Goal: Information Seeking & Learning: Find contact information

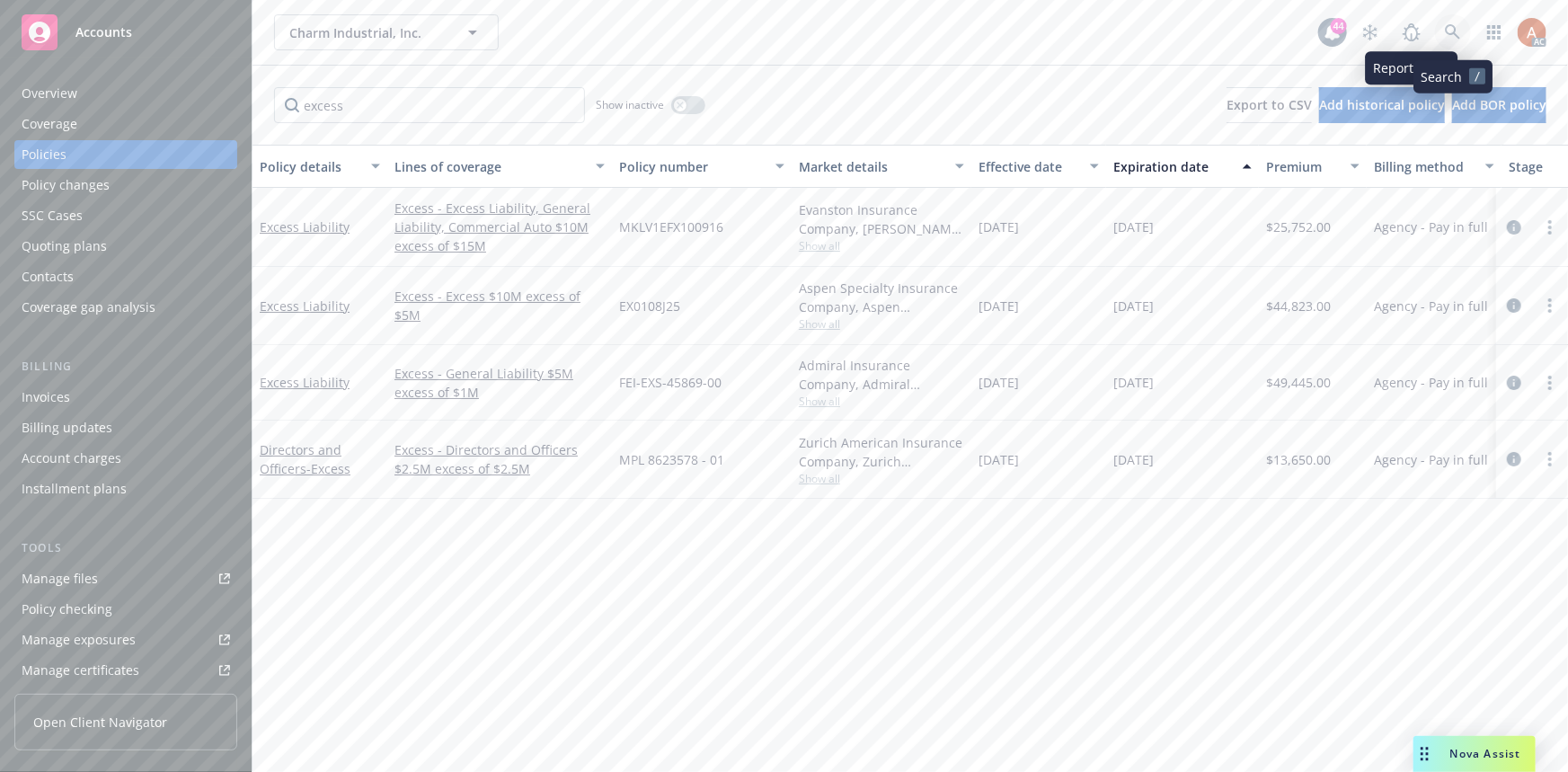
click at [1451, 26] on icon at bounding box center [1453, 32] width 16 height 16
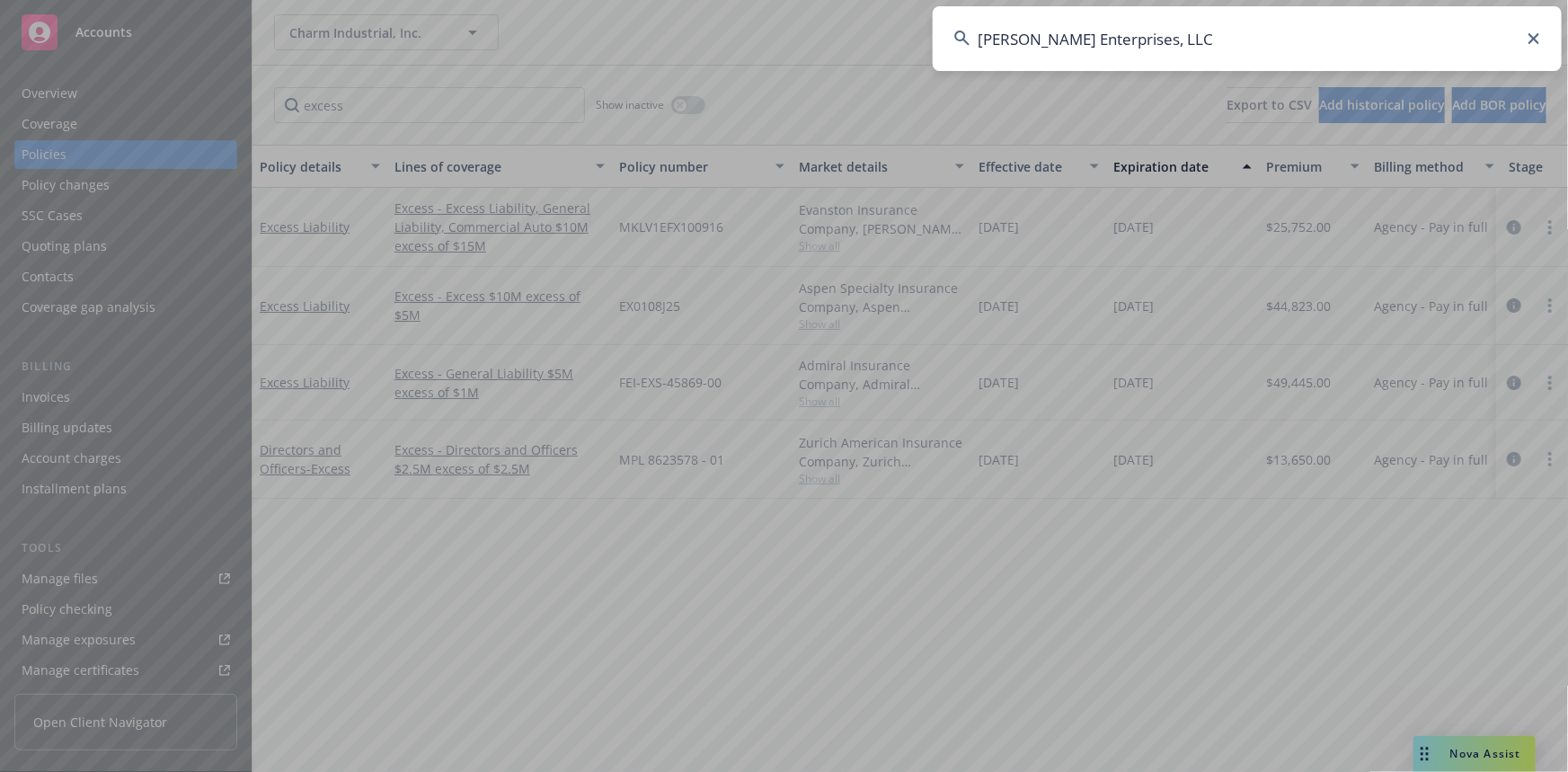
type input "[PERSON_NAME] Enterprises, LLC"
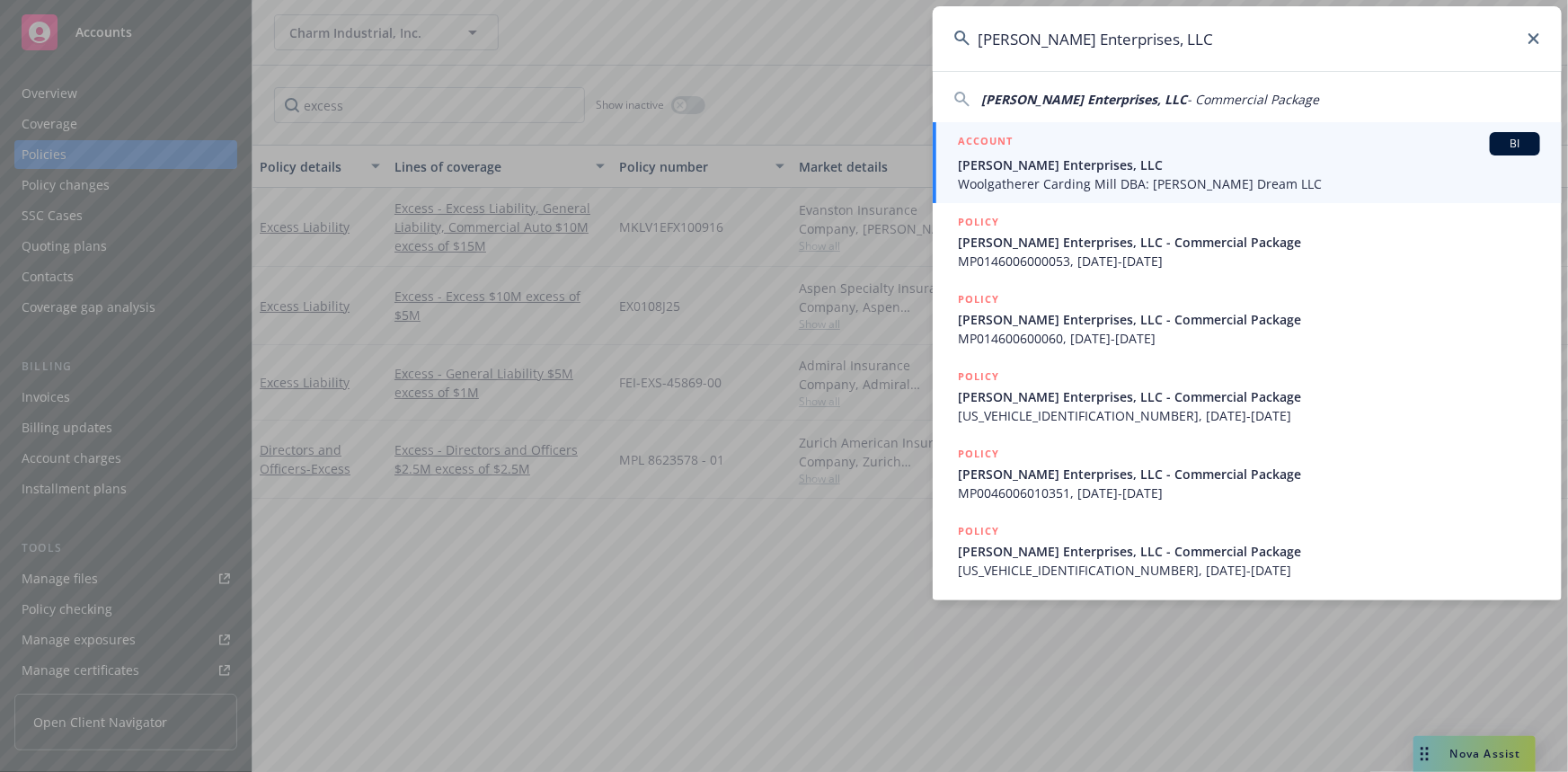
click at [997, 142] on h5 "ACCOUNT" at bounding box center [985, 143] width 55 height 22
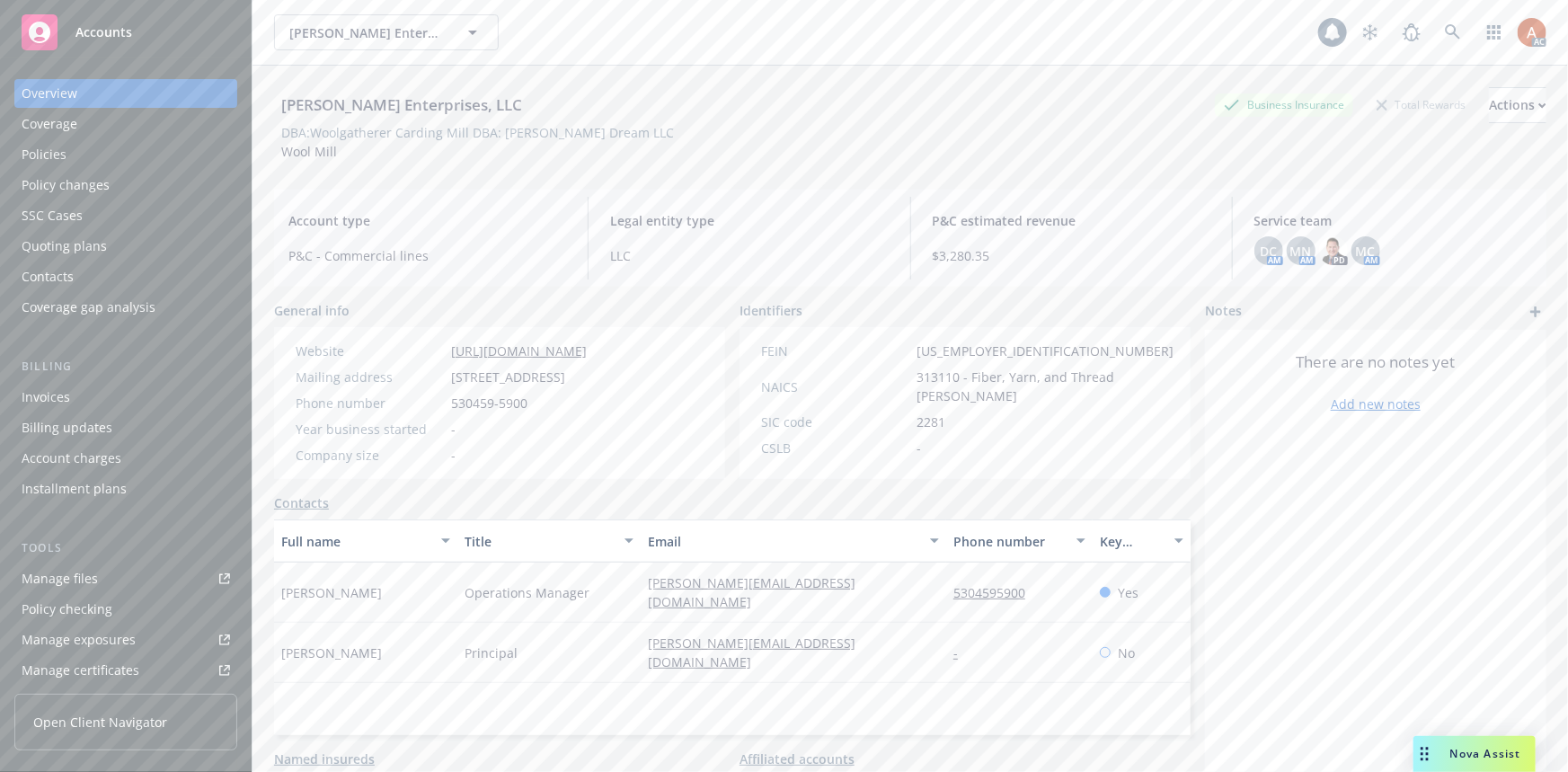
click at [48, 155] on div "Policies" at bounding box center [44, 154] width 45 height 29
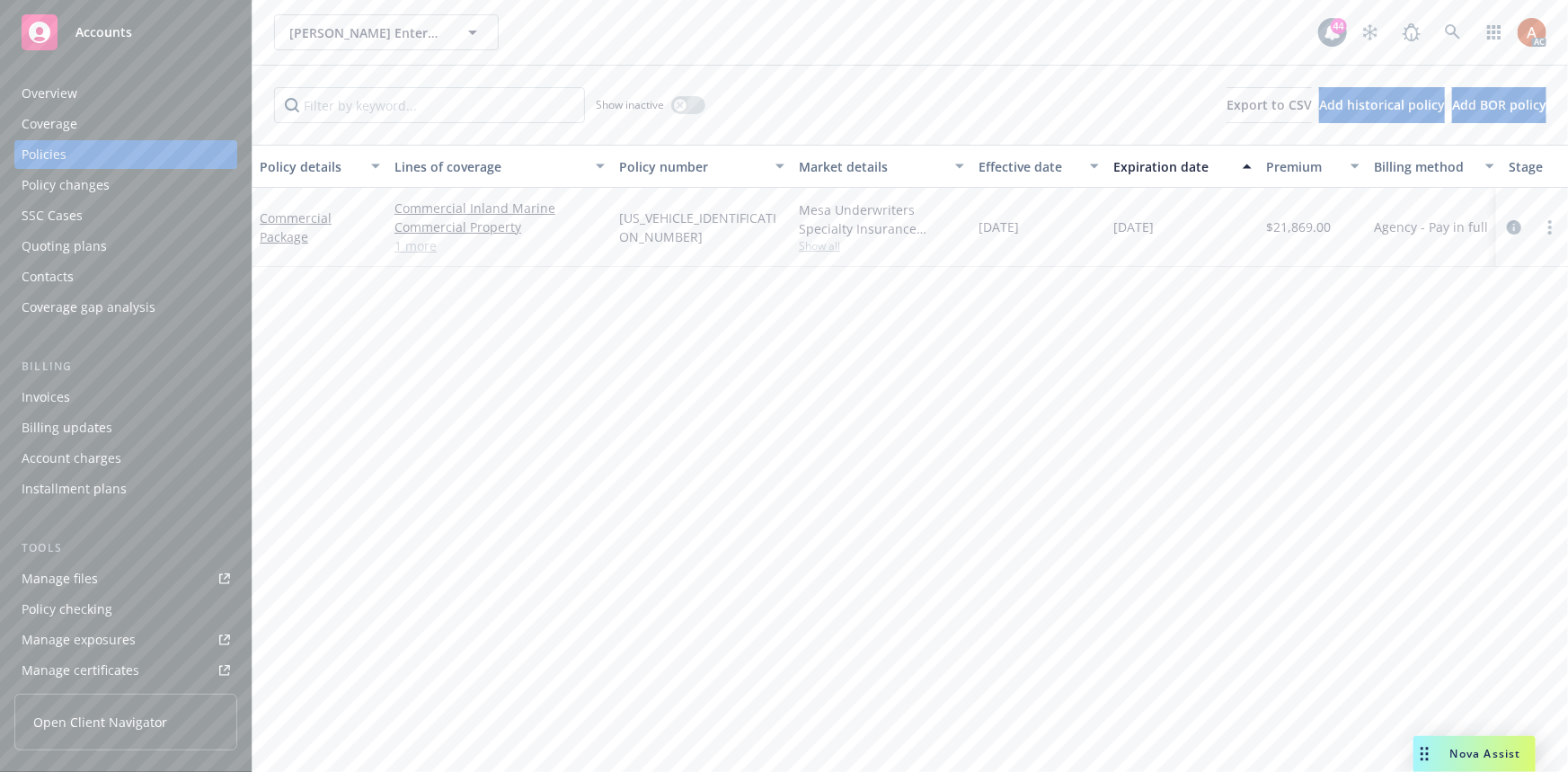
click at [400, 251] on link "1 more" at bounding box center [500, 246] width 211 height 19
click at [39, 101] on div "Overview" at bounding box center [50, 94] width 56 height 29
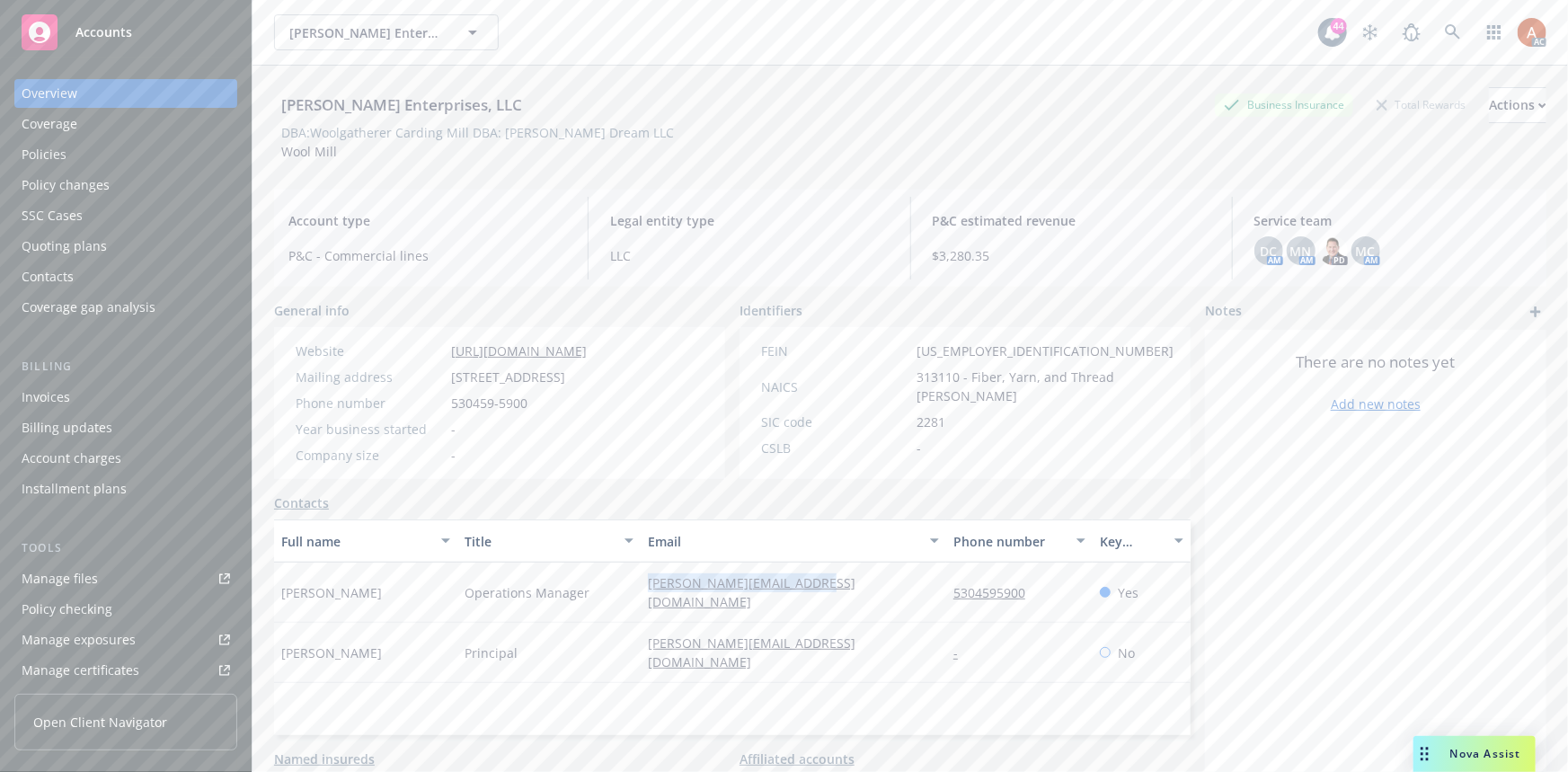
drag, startPoint x: 729, startPoint y: 591, endPoint x: 848, endPoint y: 596, distance: 119.1
click at [848, 596] on div "[PERSON_NAME] Operations Manager [PERSON_NAME][EMAIL_ADDRESS][DOMAIN_NAME] 5304…" at bounding box center [732, 593] width 917 height 60
click at [934, 595] on div "[PERSON_NAME][EMAIL_ADDRESS][DOMAIN_NAME]" at bounding box center [793, 593] width 305 height 60
drag, startPoint x: 961, startPoint y: 580, endPoint x: 1089, endPoint y: 592, distance: 128.6
click at [1089, 592] on div "Kerri Smith Operations Manager kerri@thewoolgatherer.com 5304595900 Yes" at bounding box center [732, 593] width 917 height 60
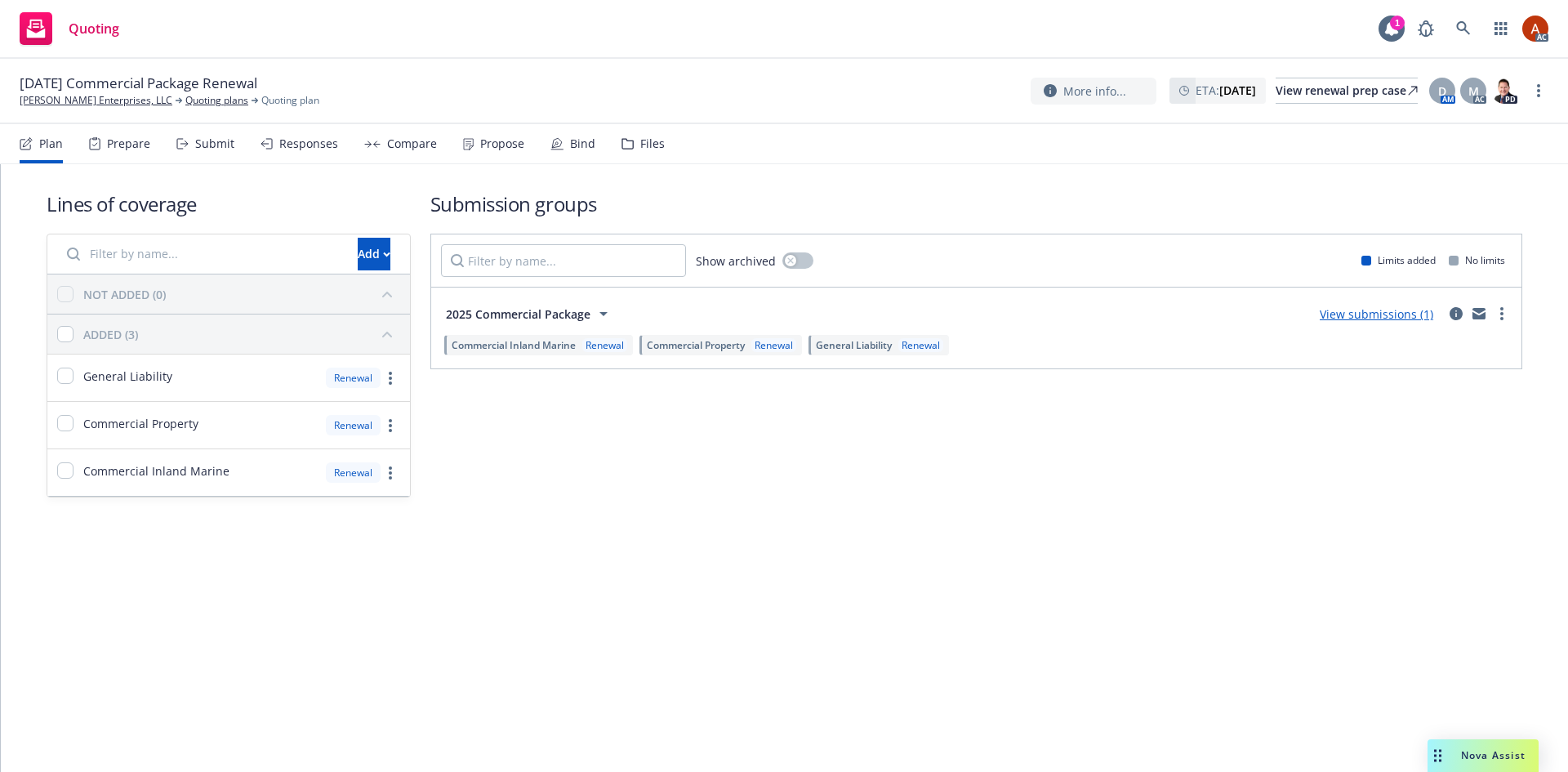
click at [106, 141] on div "Prepare" at bounding box center [119, 144] width 61 height 39
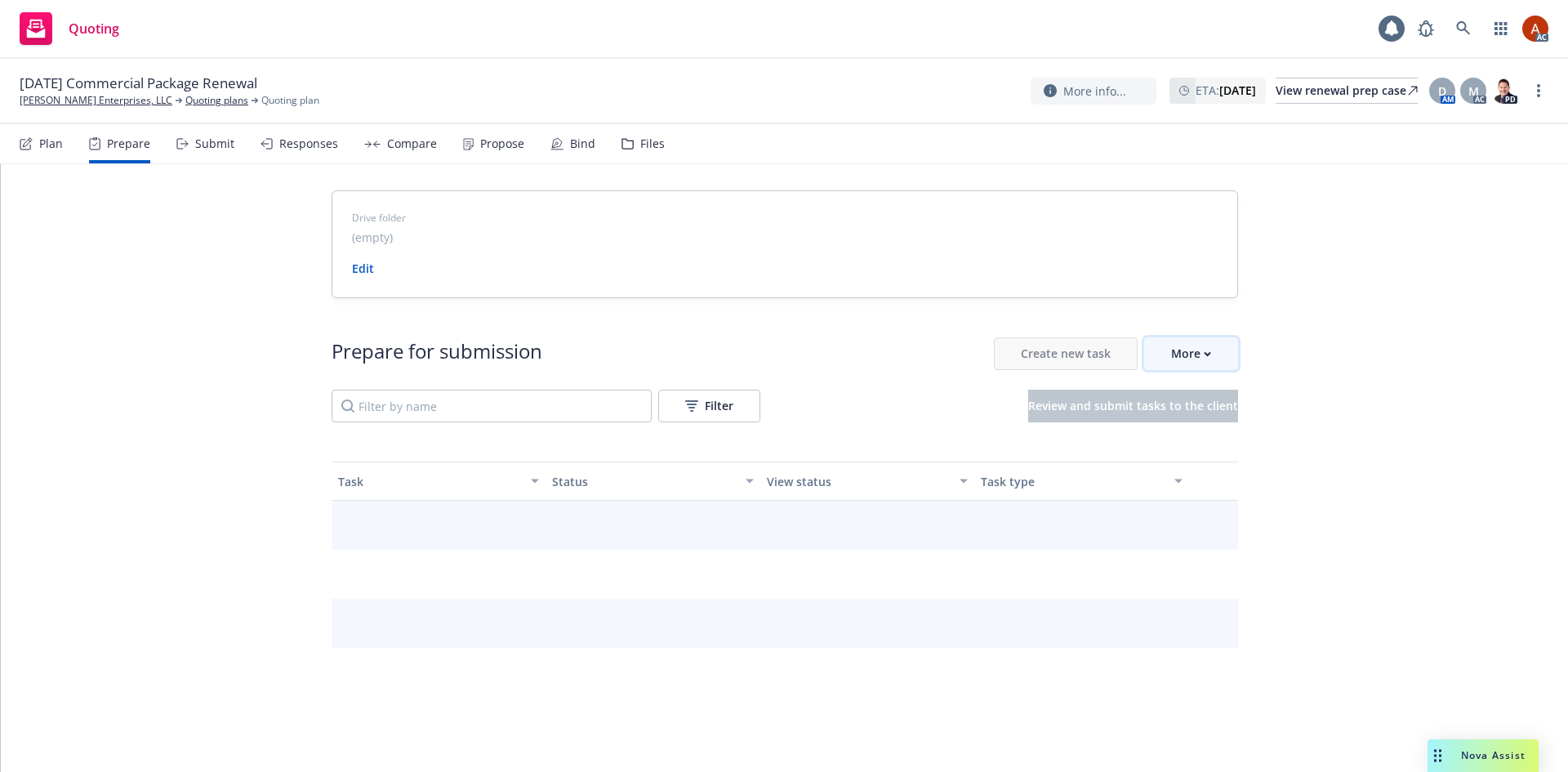
click at [1171, 359] on div "More" at bounding box center [1191, 354] width 40 height 31
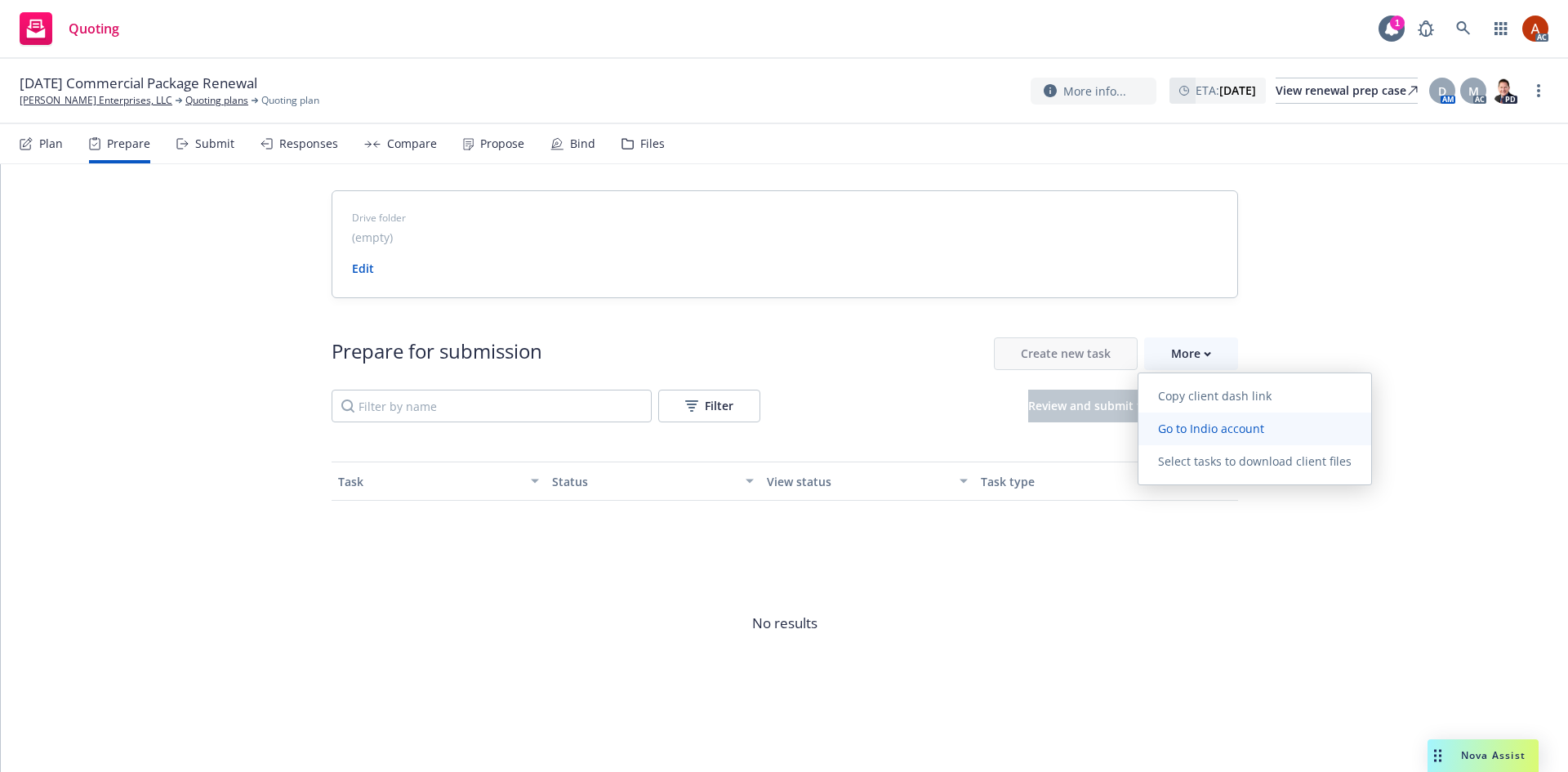
click at [1217, 433] on span "Go to Indio account" at bounding box center [1211, 428] width 145 height 16
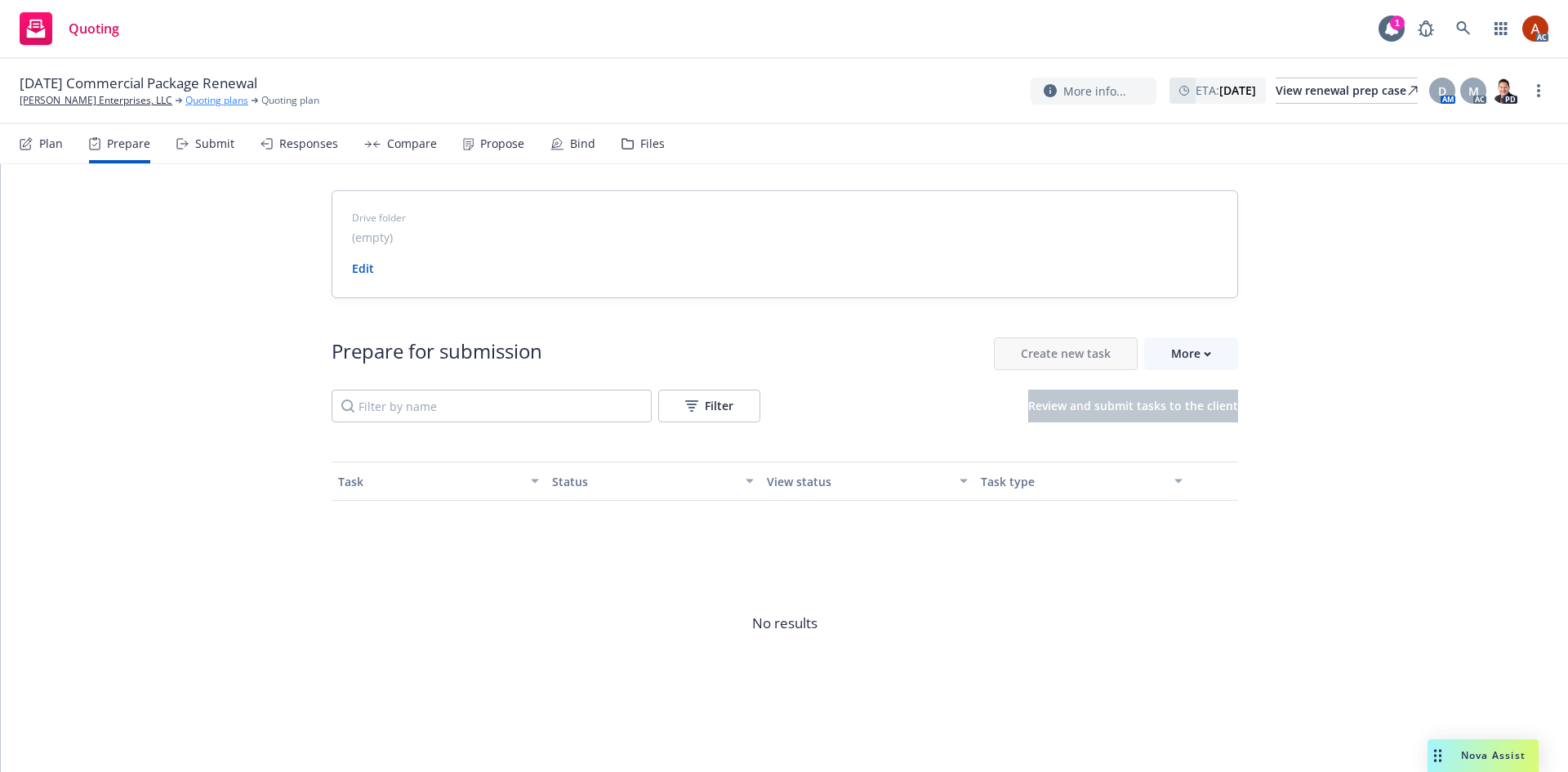
click at [206, 104] on link "Quoting plans" at bounding box center [217, 100] width 63 height 15
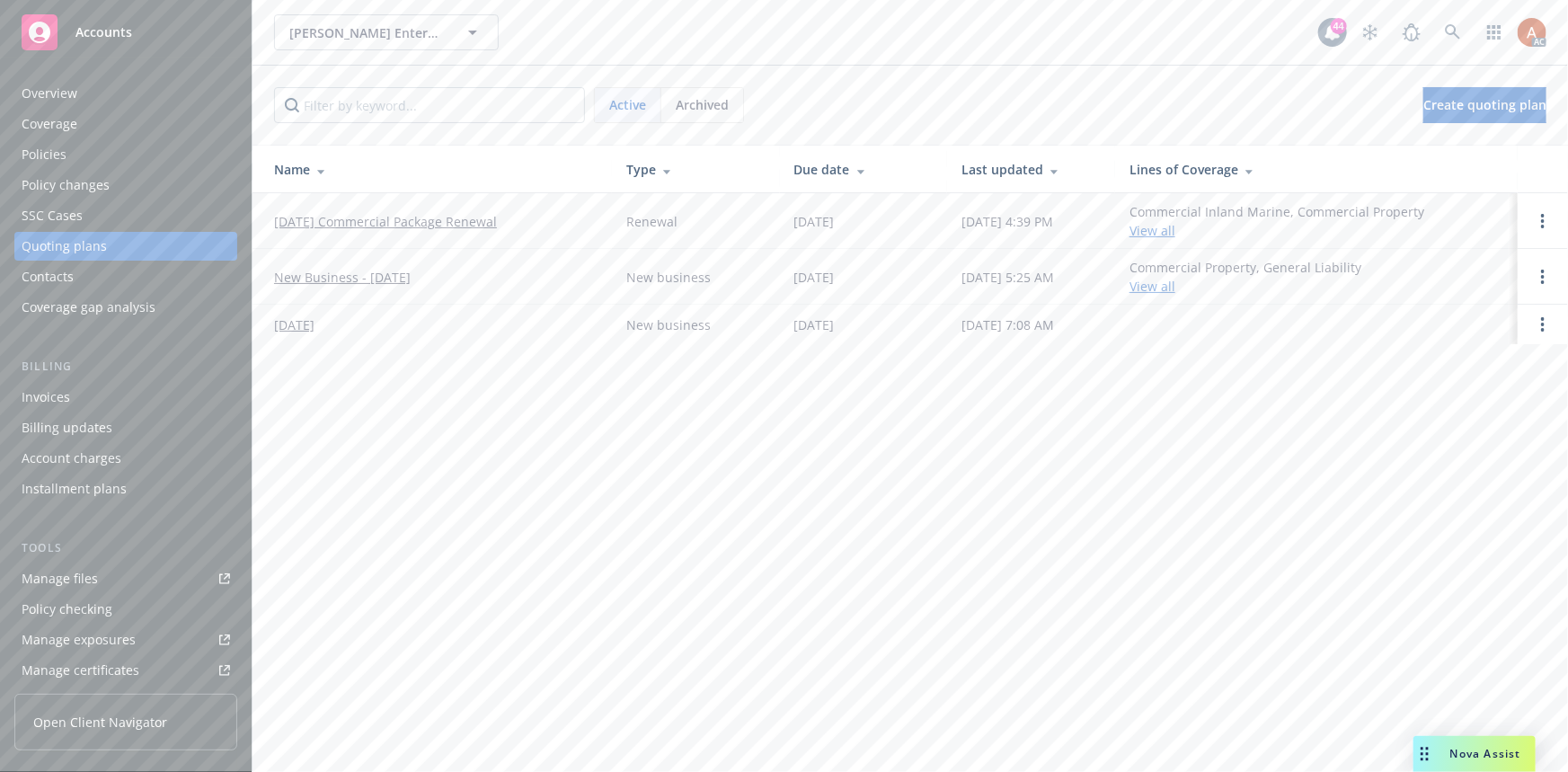
click at [34, 153] on div "Policies" at bounding box center [44, 154] width 45 height 29
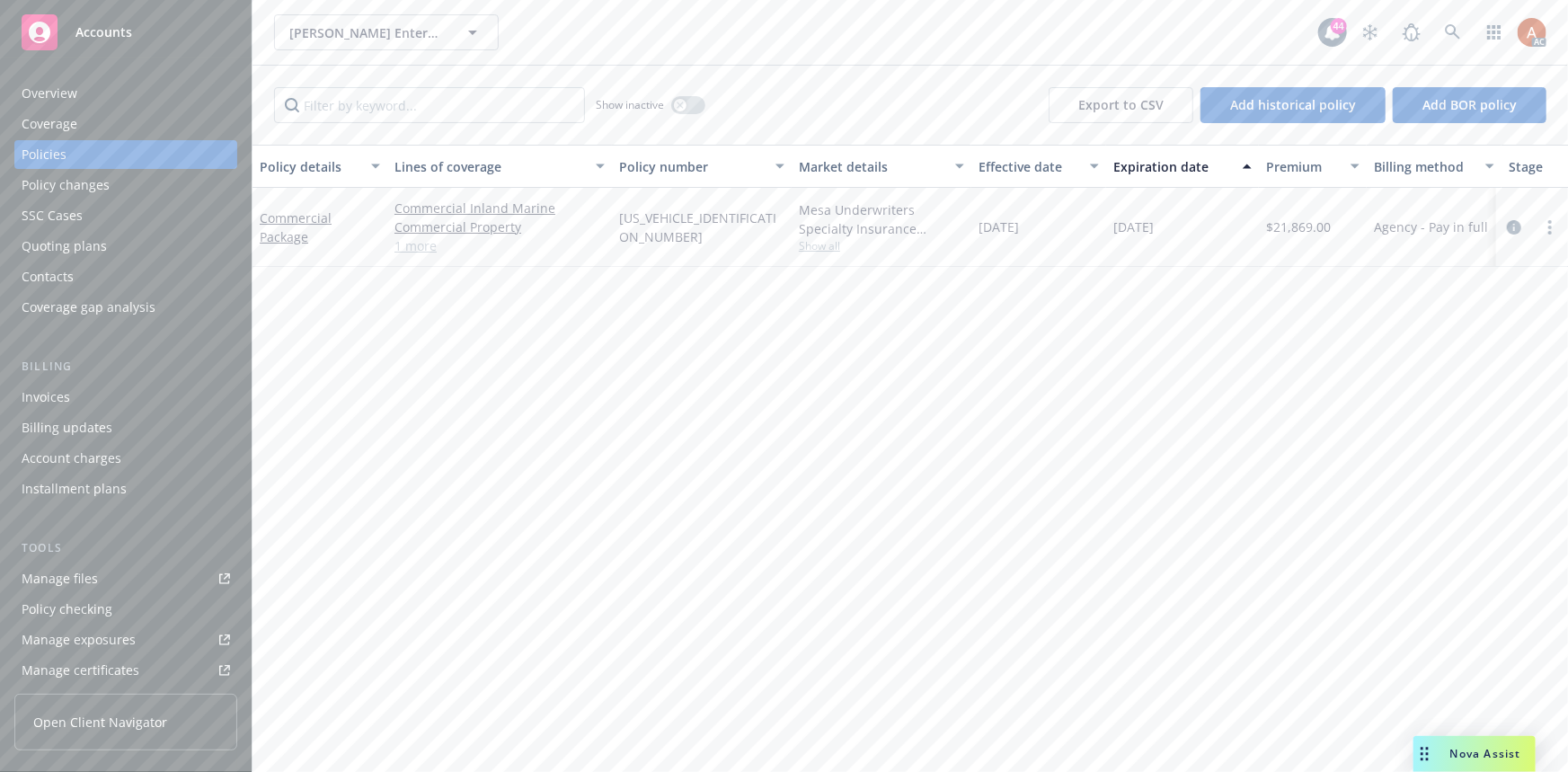
click at [404, 248] on link "1 more" at bounding box center [500, 246] width 211 height 19
click at [1512, 234] on icon "circleInformation" at bounding box center [1513, 236] width 14 height 14
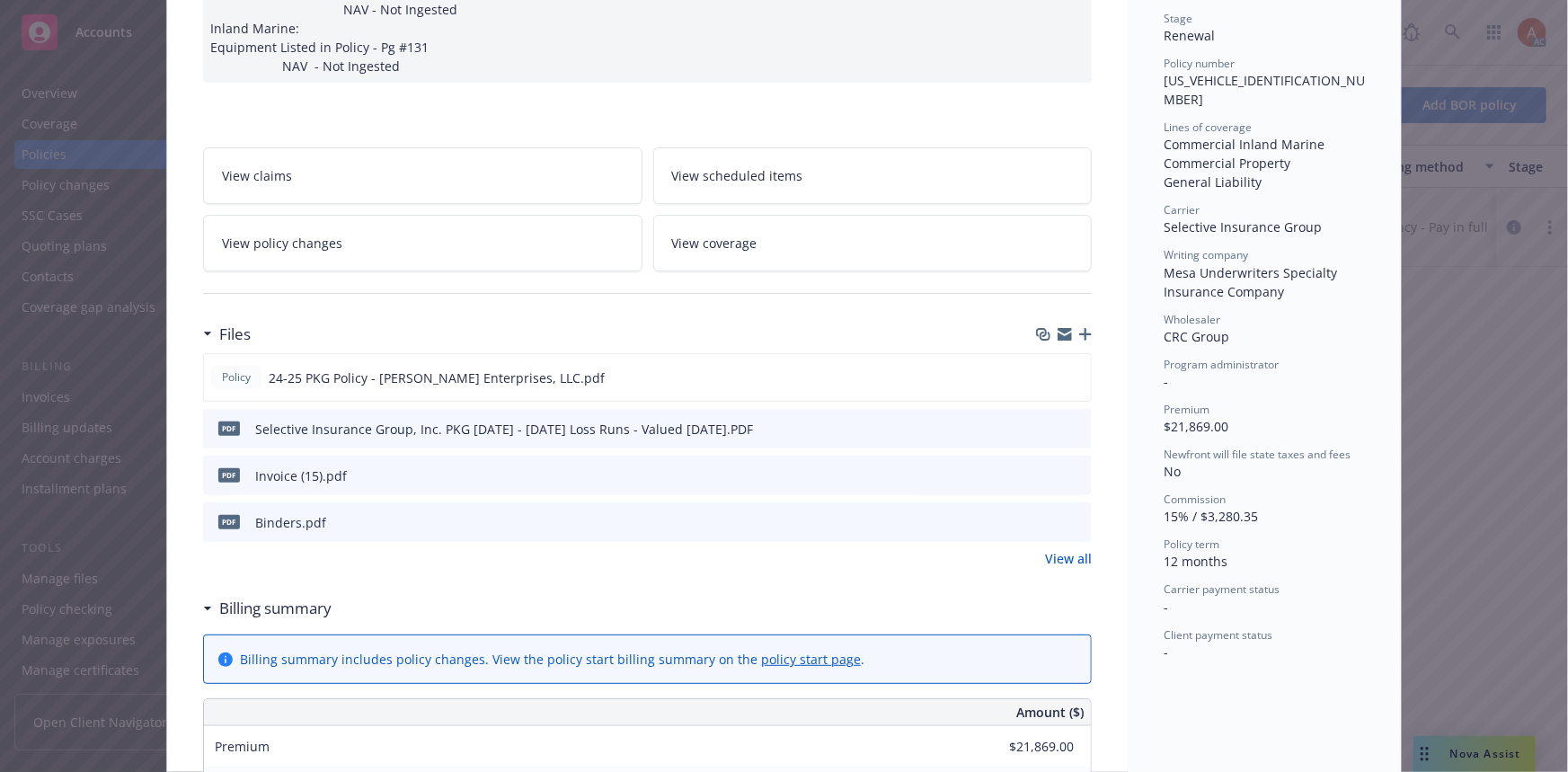
scroll to position [572, 0]
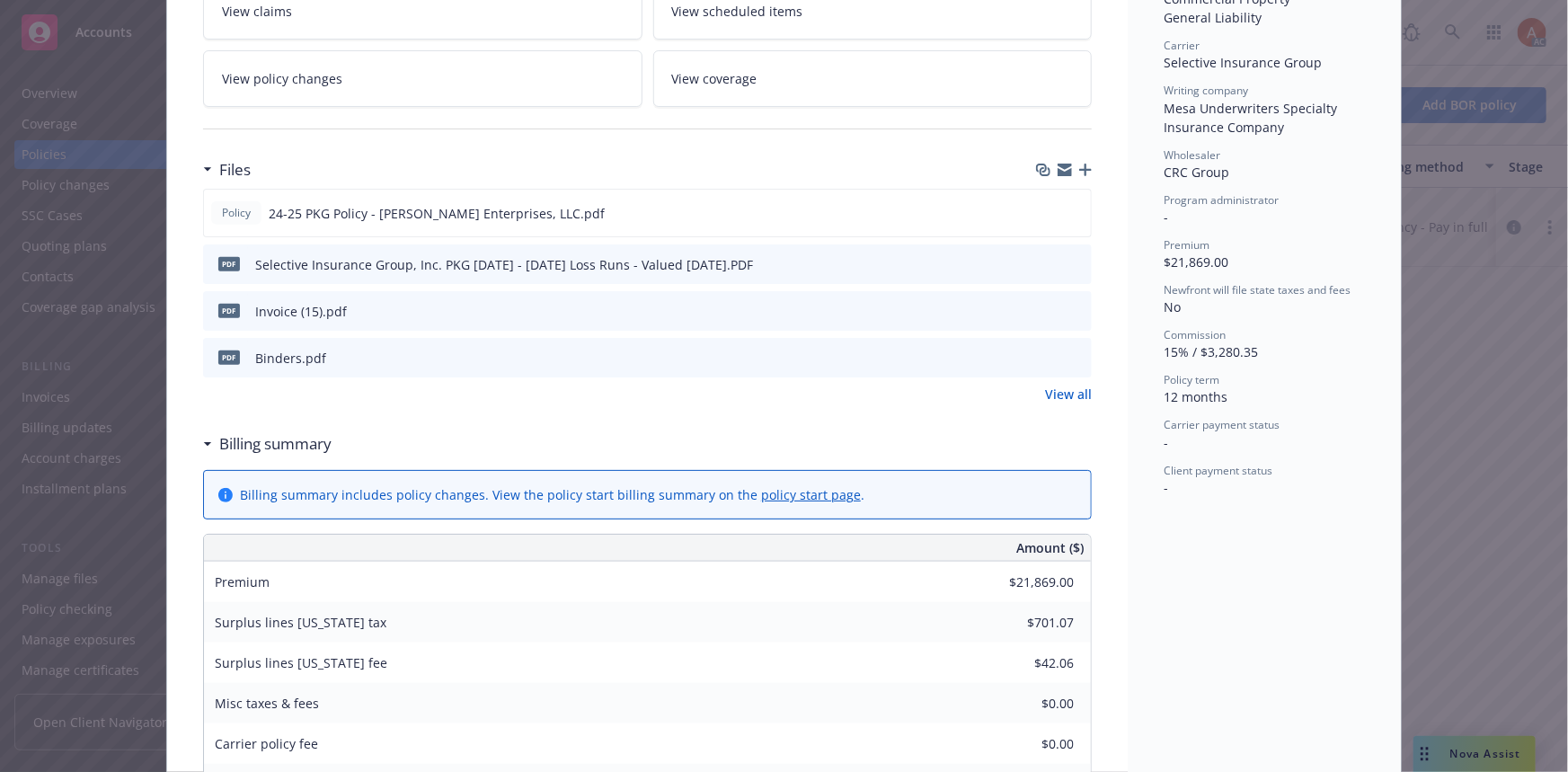
click at [1057, 385] on link "View all" at bounding box center [1068, 395] width 47 height 19
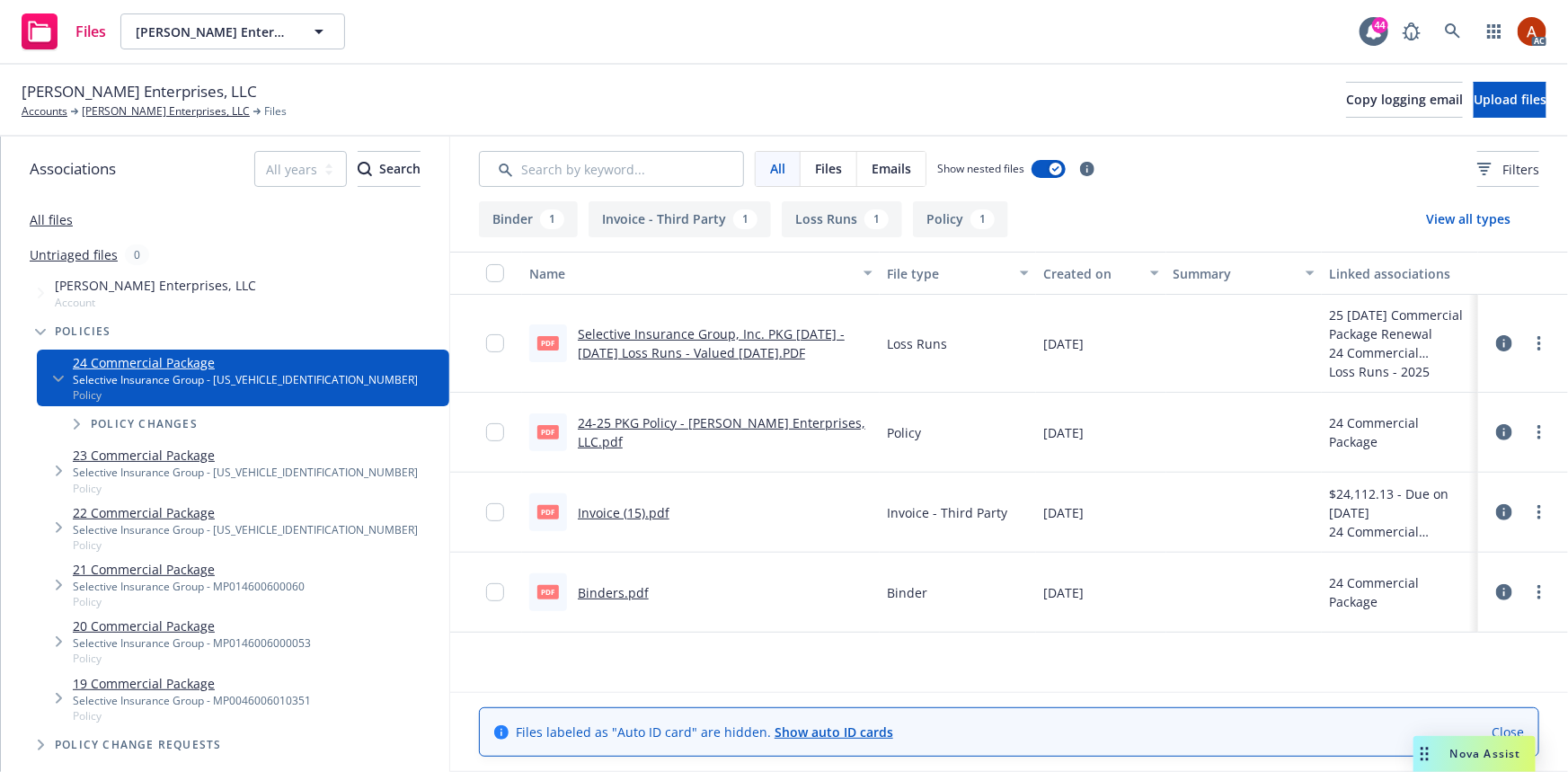
click at [933, 216] on button "Policy 1" at bounding box center [961, 219] width 96 height 36
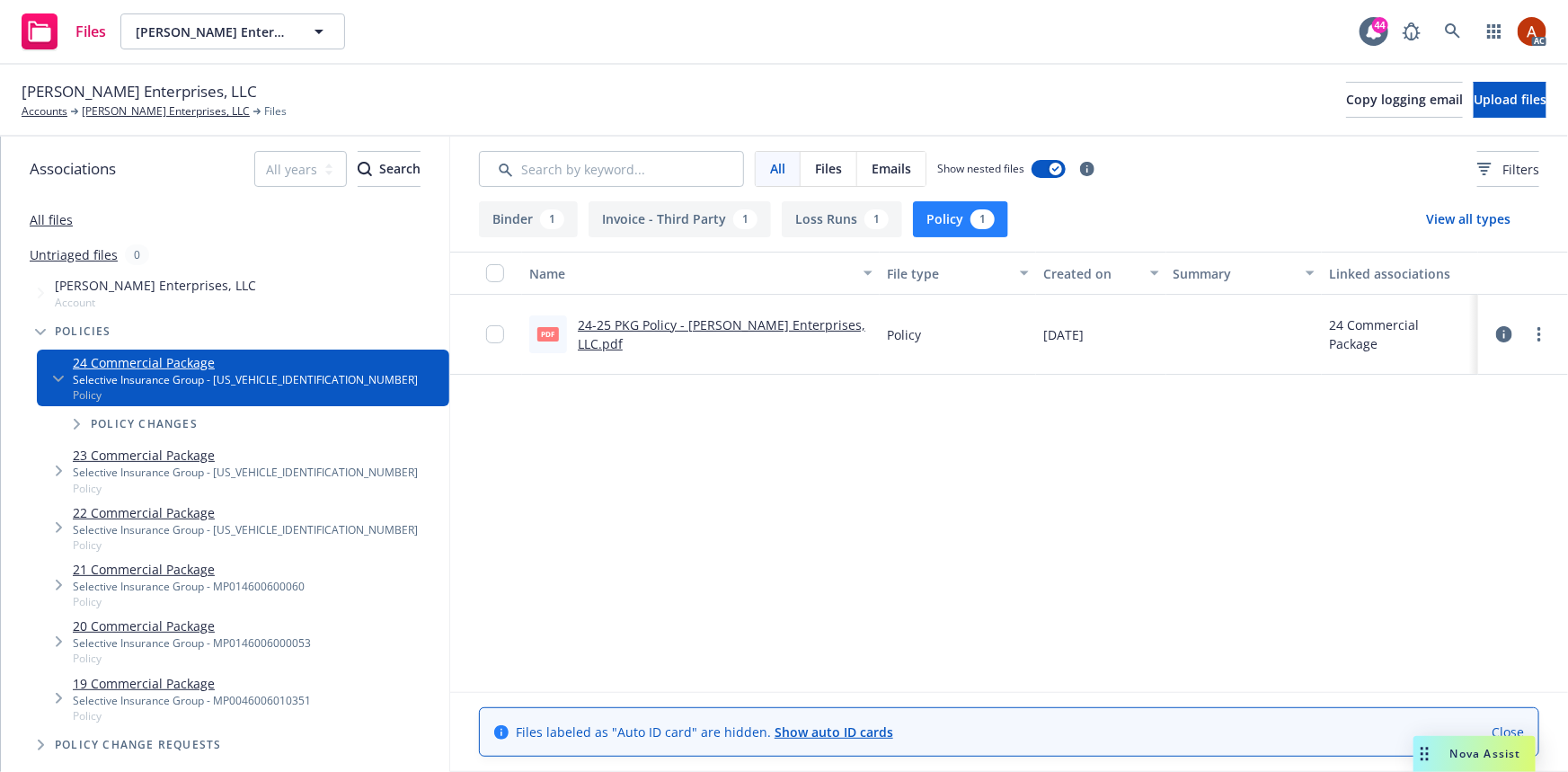
click at [653, 327] on link "24-25 PKG Policy - Hugh Shepard Enterprises, LLC.pdf" at bounding box center [722, 334] width 287 height 36
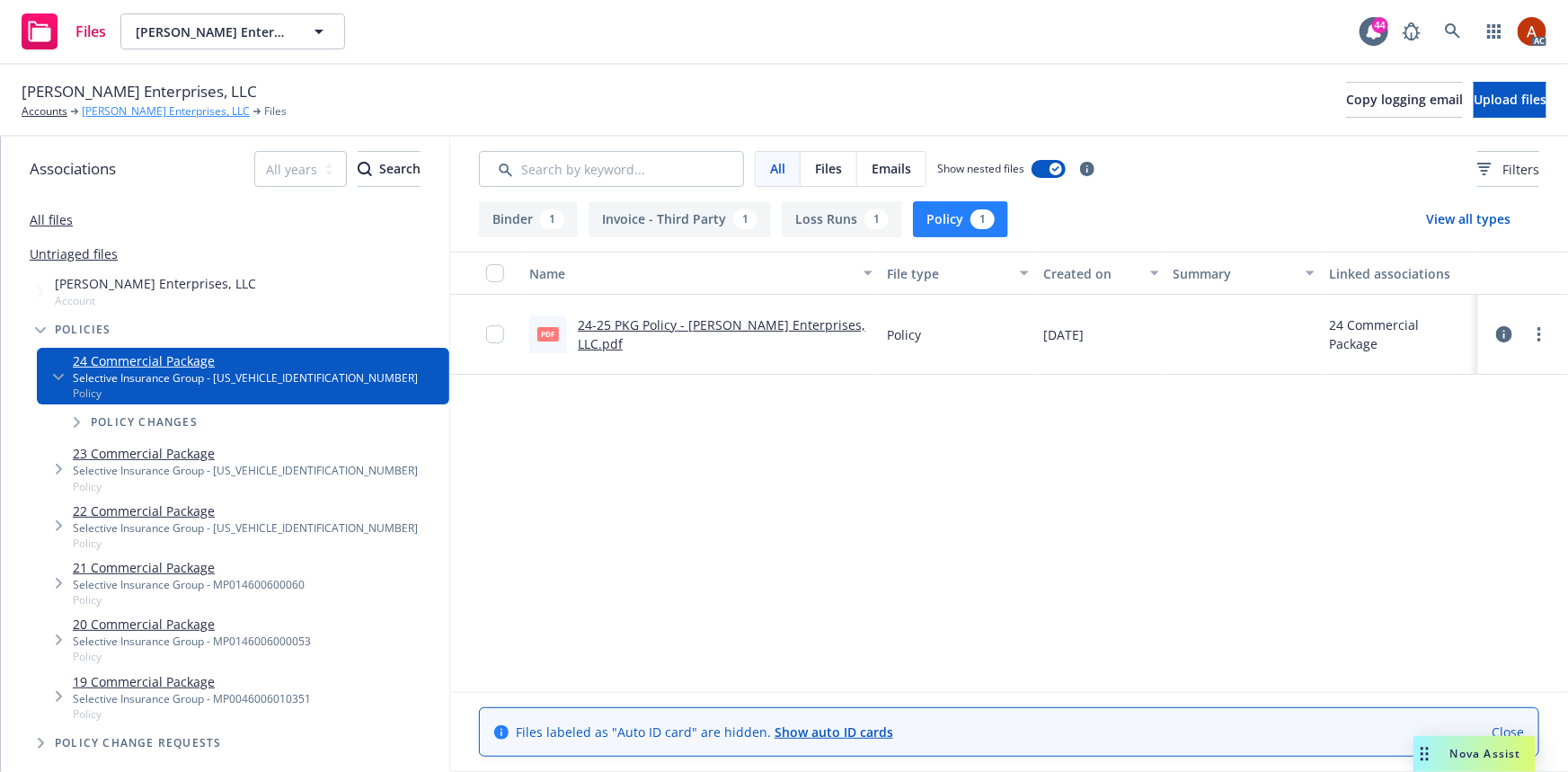
click at [172, 111] on link "[PERSON_NAME] Enterprises, LLC" at bounding box center [166, 111] width 168 height 16
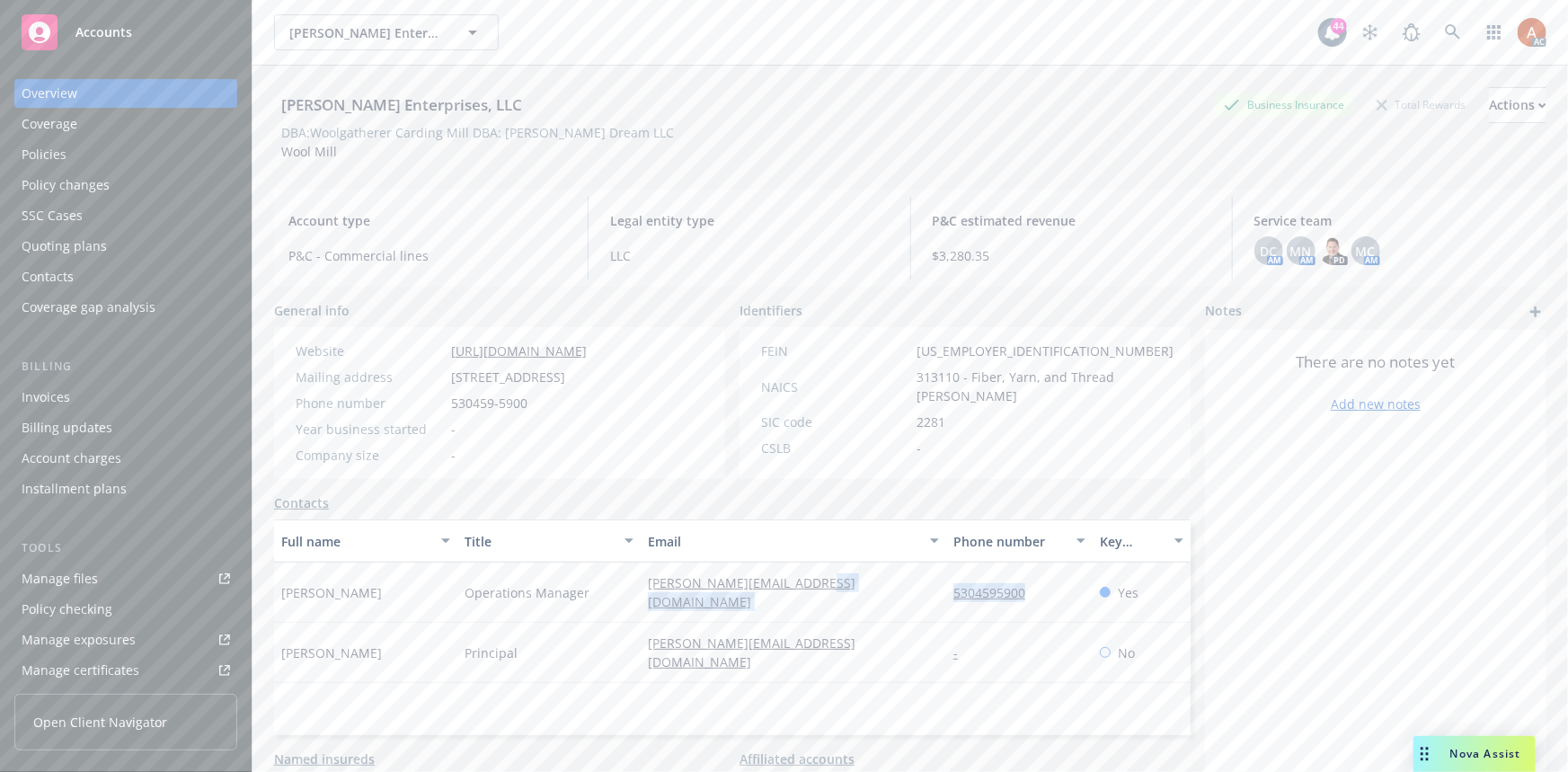
drag, startPoint x: 934, startPoint y: 582, endPoint x: 1042, endPoint y: 582, distance: 108.0
click at [1042, 582] on div "[PERSON_NAME] Operations Manager [PERSON_NAME][EMAIL_ADDRESS][DOMAIN_NAME] 5304…" at bounding box center [732, 593] width 917 height 60
copy div "5304595900"
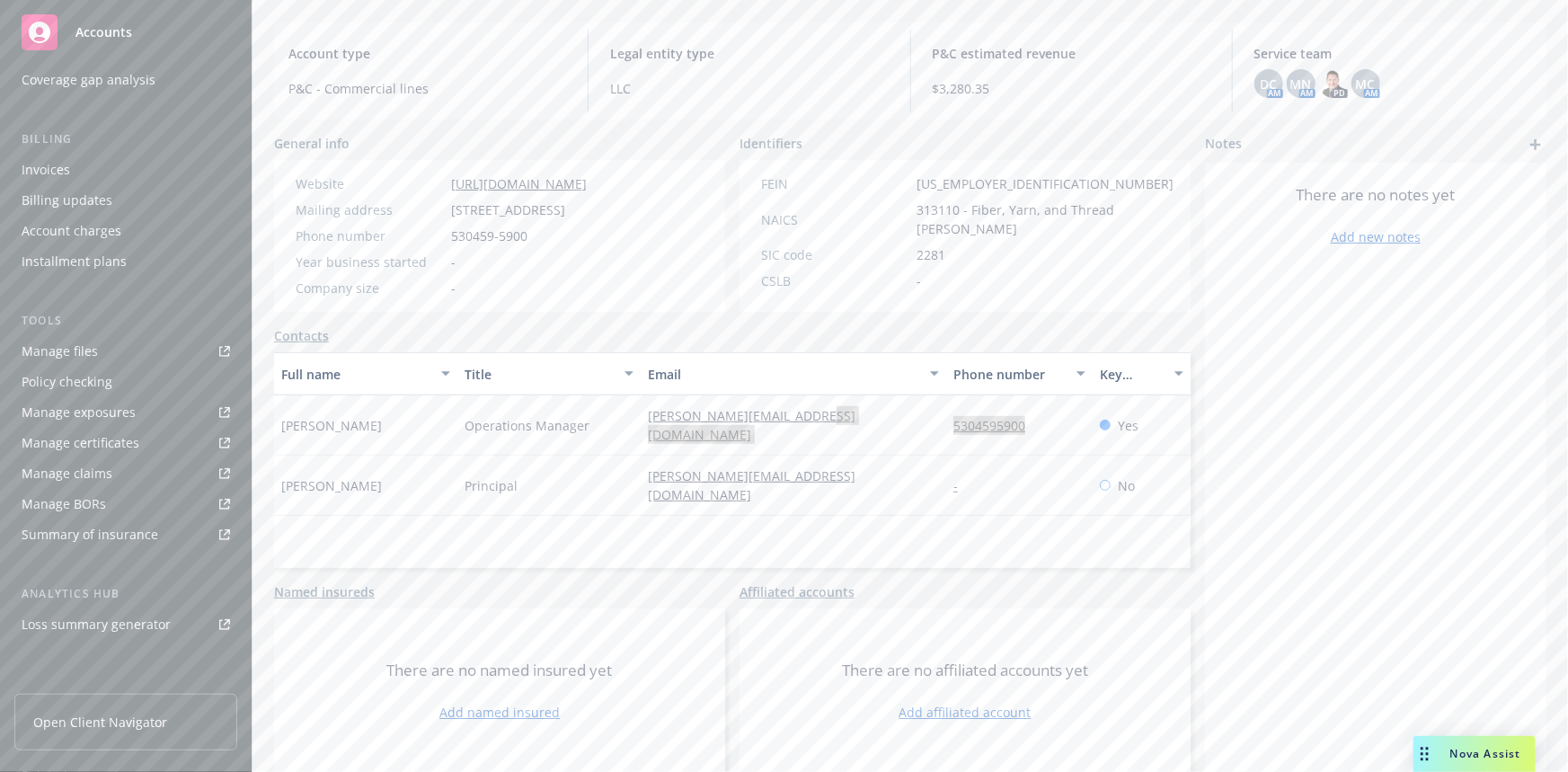
scroll to position [398, 0]
click at [72, 550] on div "Service team" at bounding box center [60, 544] width 78 height 29
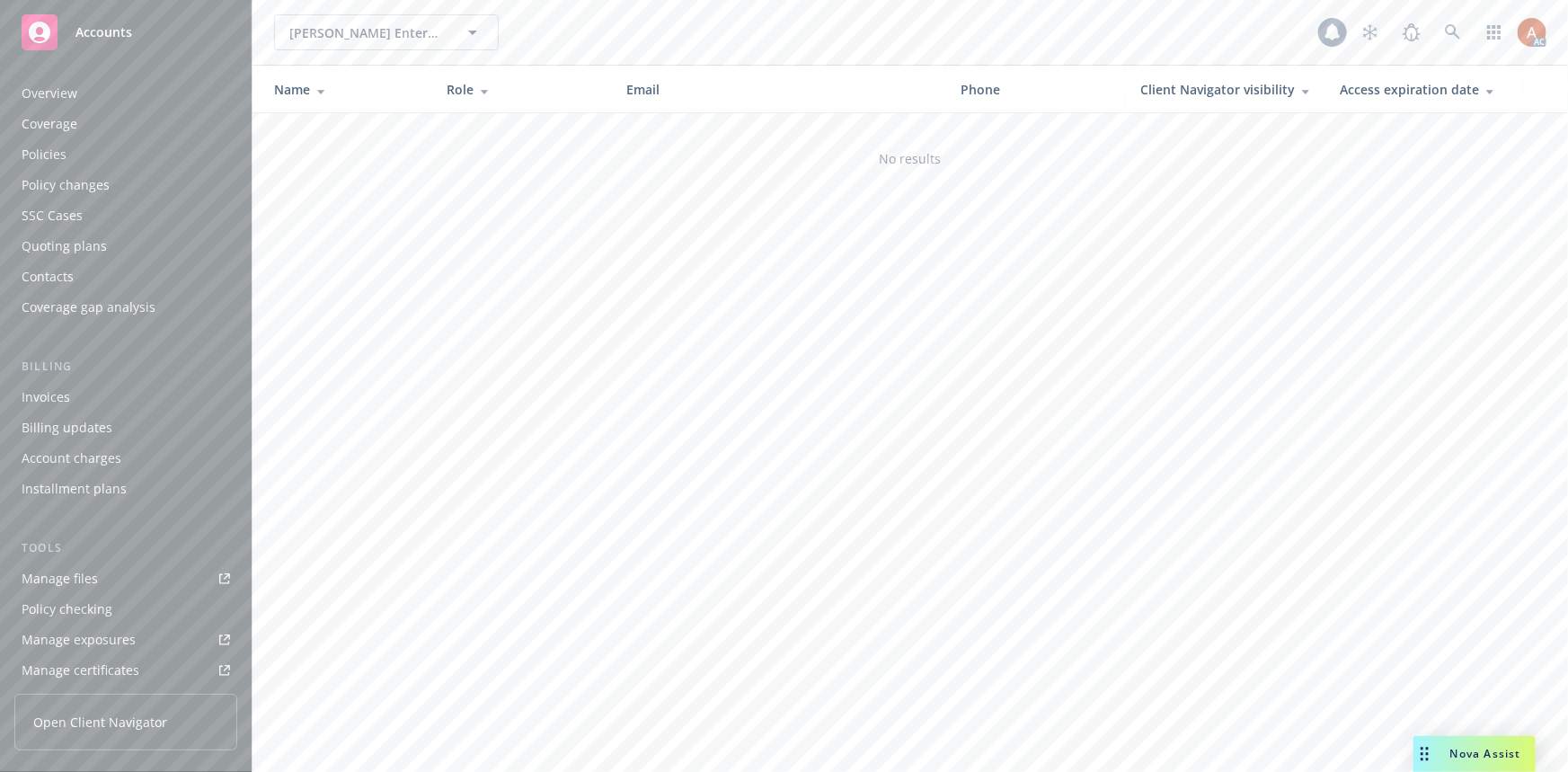
scroll to position [398, 0]
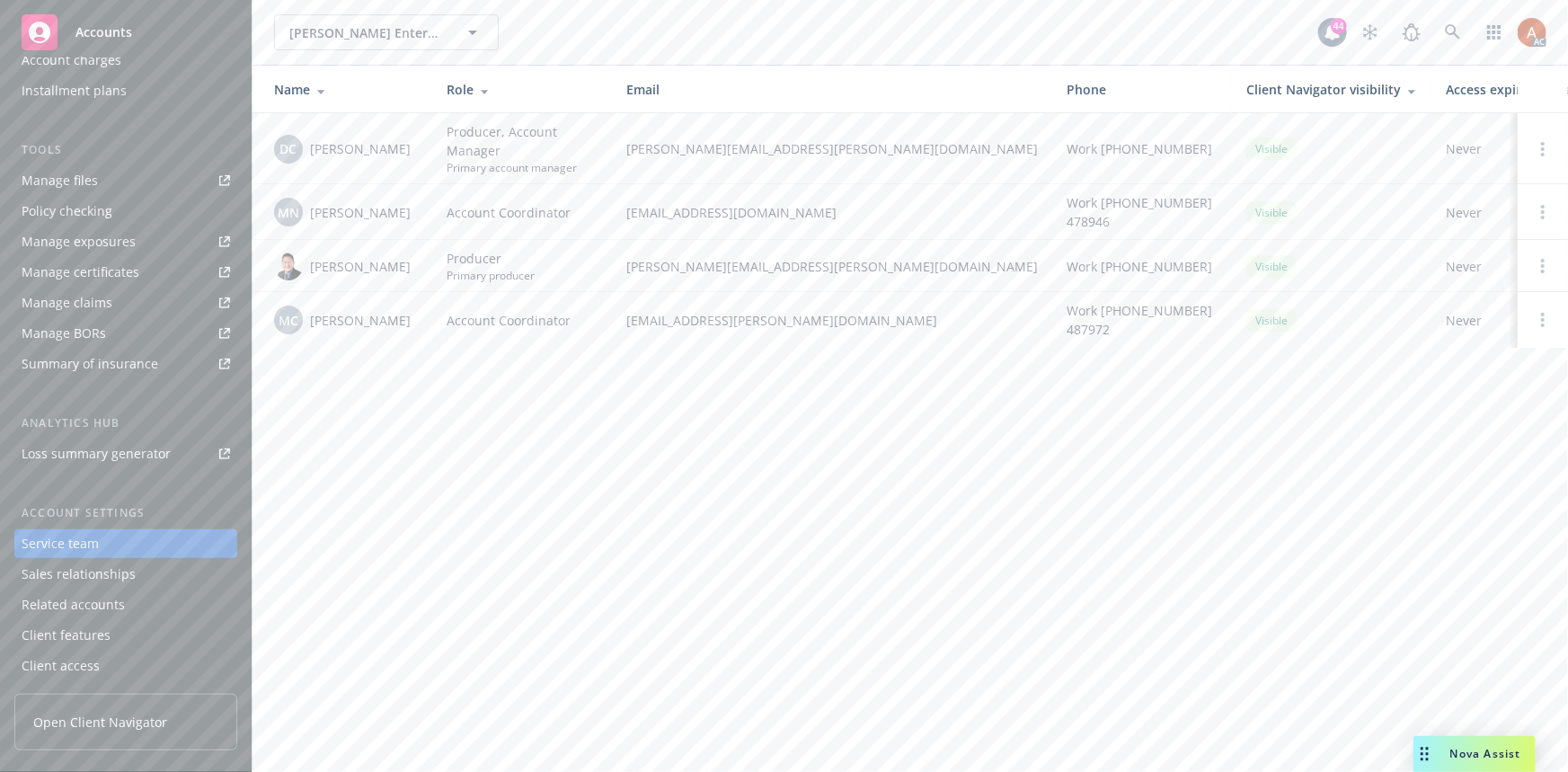
drag, startPoint x: 306, startPoint y: 147, endPoint x: 411, endPoint y: 146, distance: 105.0
click at [411, 146] on div "DC Daniel Campbell" at bounding box center [346, 149] width 144 height 29
copy span "Daniel Campbell"
click at [358, 225] on div "MN Megan Napoli" at bounding box center [346, 213] width 144 height 29
drag, startPoint x: 309, startPoint y: 213, endPoint x: 404, endPoint y: 215, distance: 95.0
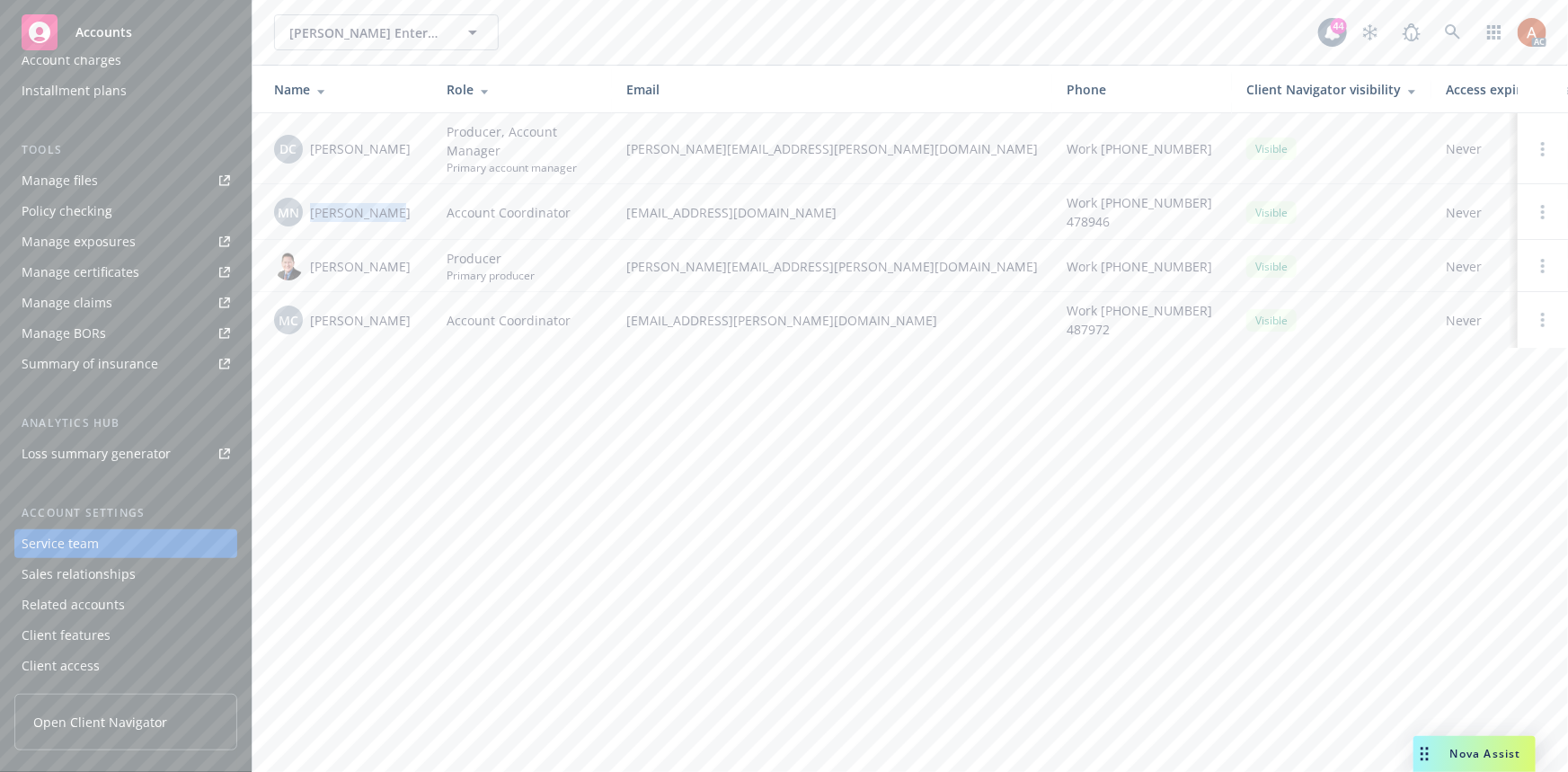
click at [404, 215] on div "MN Megan Napoli" at bounding box center [346, 213] width 144 height 29
copy span "Megan Napoli"
drag, startPoint x: 307, startPoint y: 319, endPoint x: 424, endPoint y: 324, distance: 117.1
click at [424, 324] on td "MC Miles Crenwelge" at bounding box center [343, 320] width 180 height 56
copy span "Miles Crenwelge"
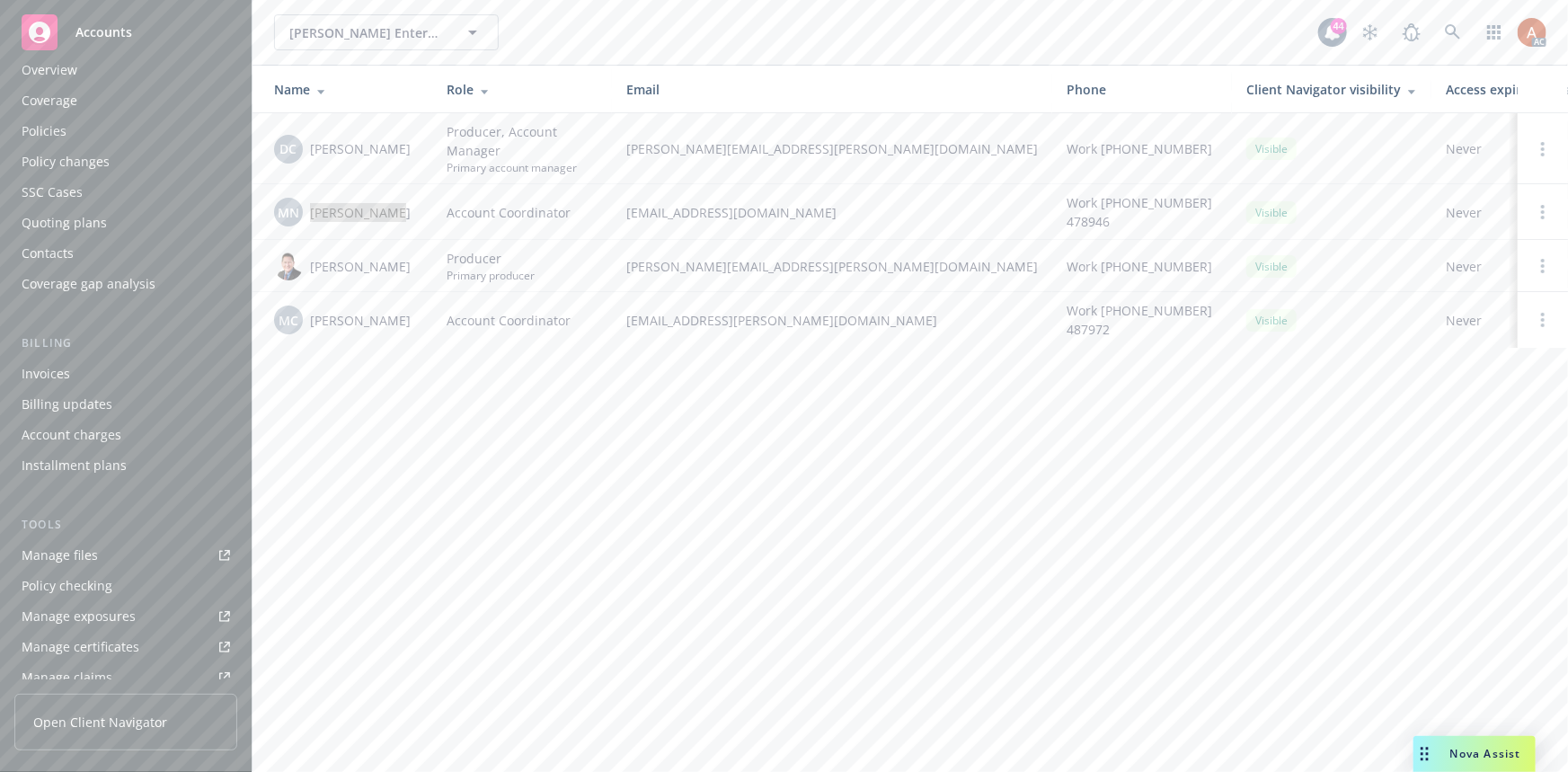
scroll to position [0, 0]
click at [80, 247] on div "Quoting plans" at bounding box center [64, 246] width 85 height 29
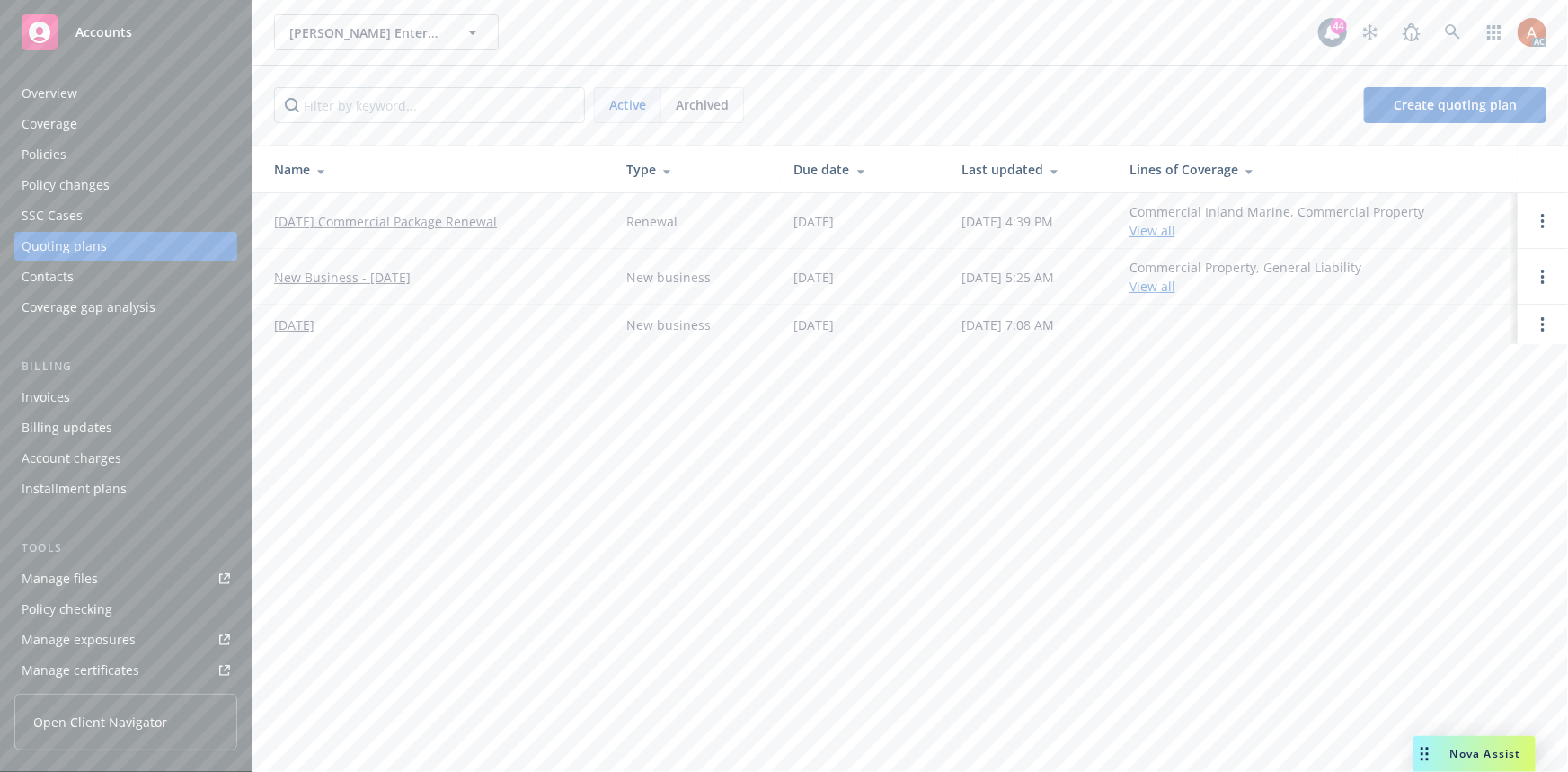
drag, startPoint x: 280, startPoint y: 215, endPoint x: 518, endPoint y: 223, distance: 238.1
click at [518, 223] on td "11/01/25 Commercial Package Renewal" at bounding box center [433, 221] width 360 height 56
copy link "11/01/25 Commercial Package Renewal"
click at [96, 542] on div "Service team" at bounding box center [60, 544] width 78 height 29
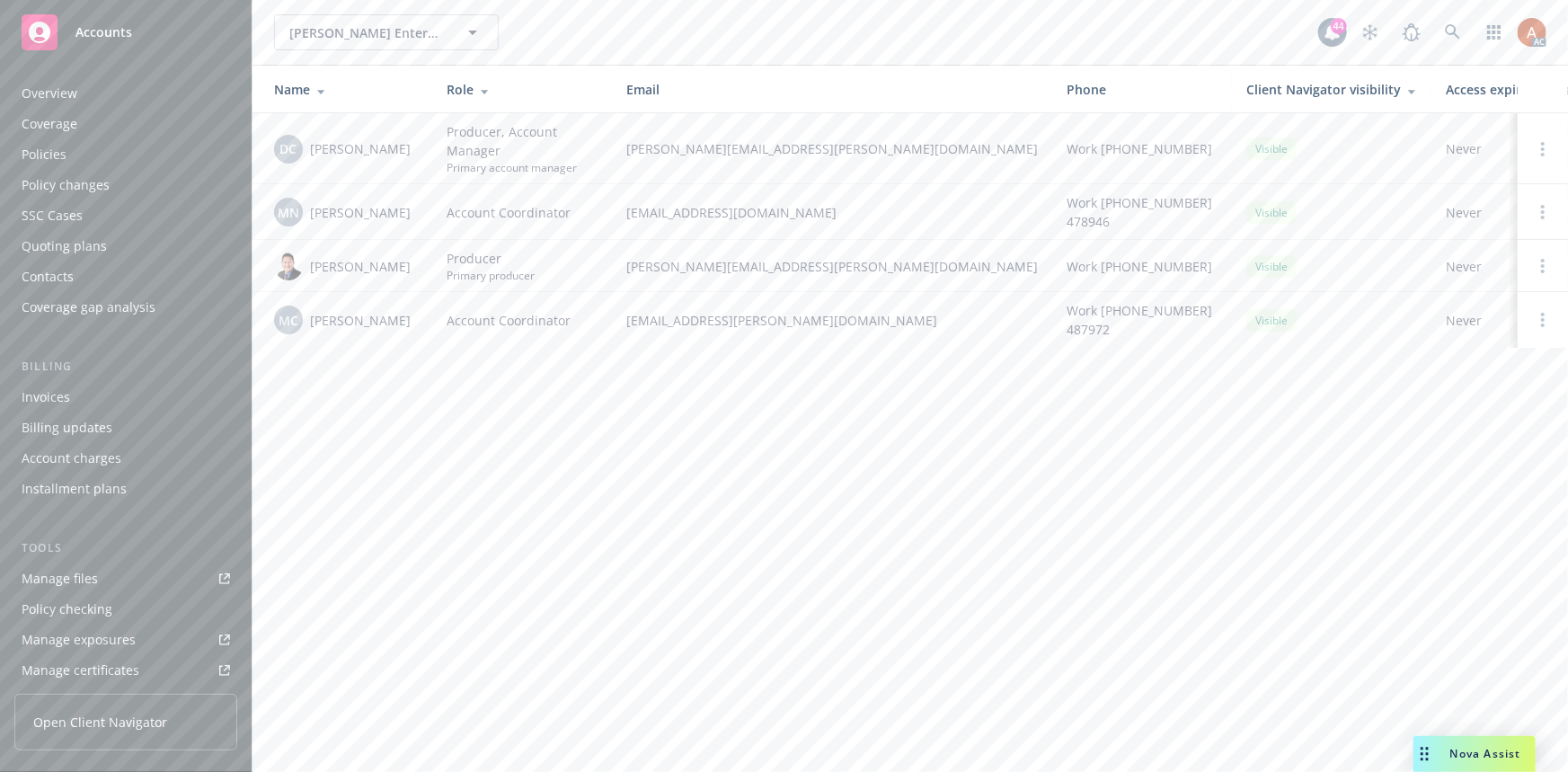
click at [41, 160] on div "Policies" at bounding box center [44, 154] width 45 height 29
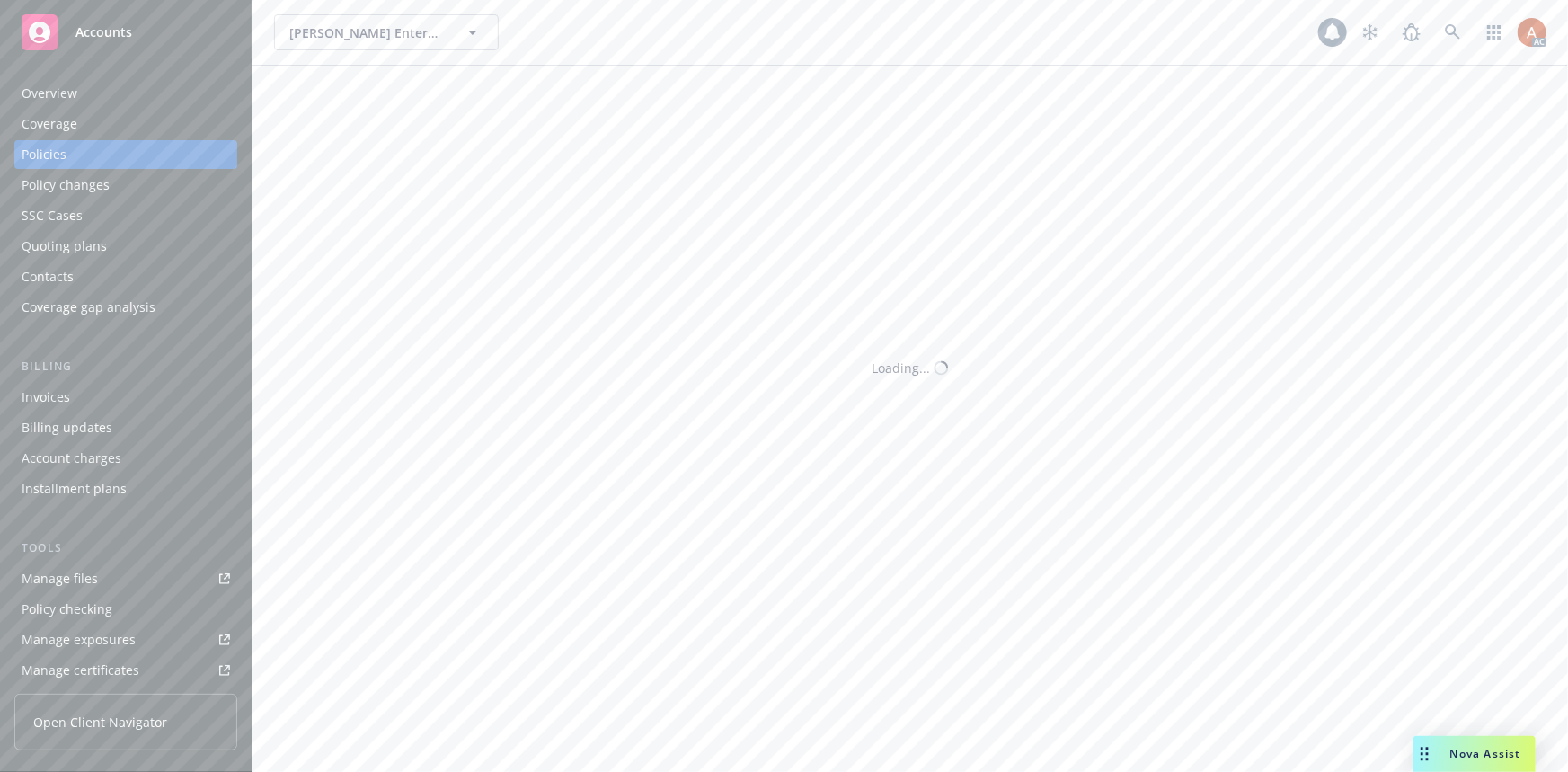
click at [50, 97] on div "Overview" at bounding box center [50, 94] width 56 height 29
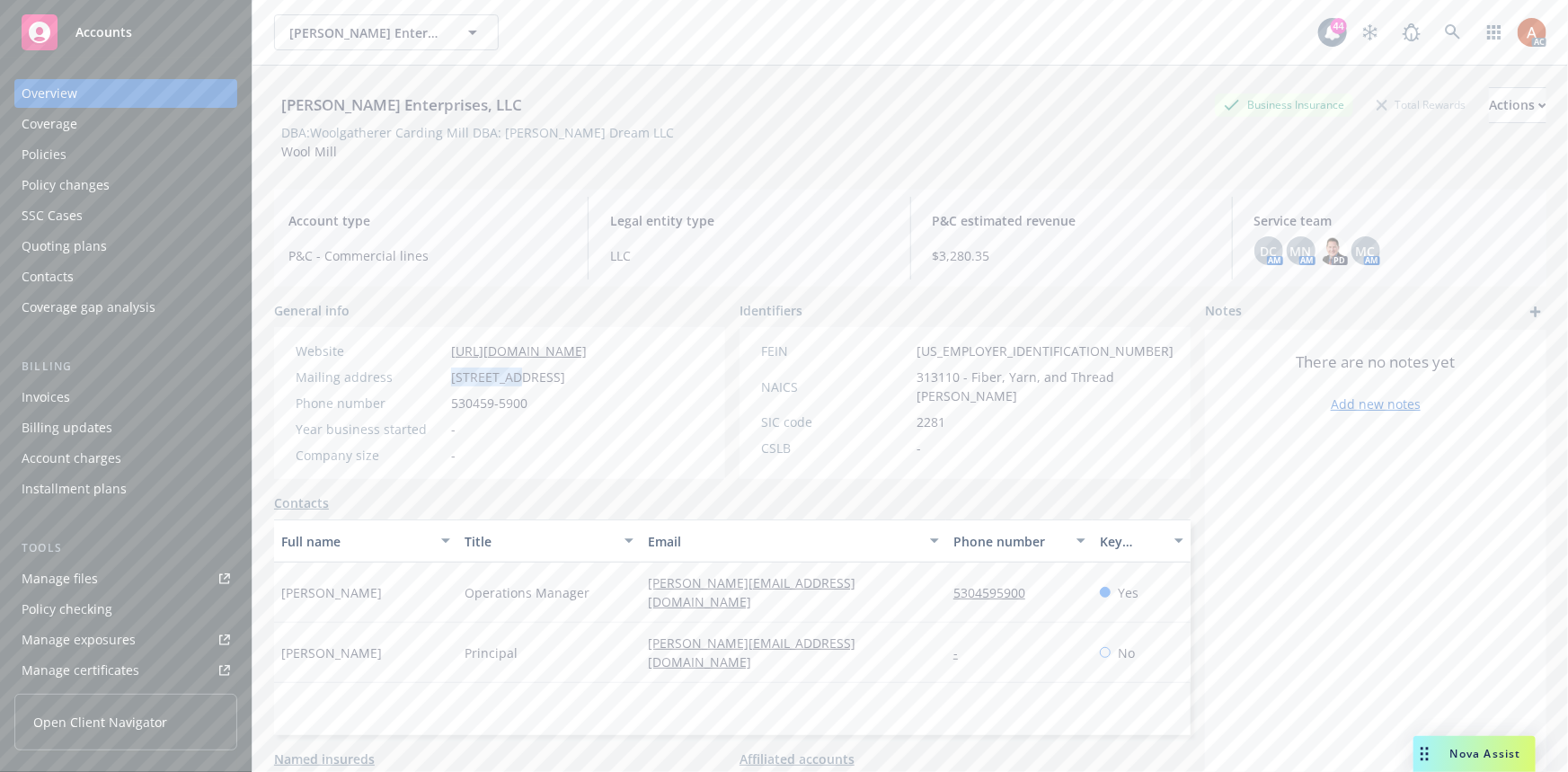
drag, startPoint x: 495, startPoint y: 370, endPoint x: 519, endPoint y: 373, distance: 24.2
click at [519, 373] on div "Mailing address PO Box 155, Montague, CA, 96064" at bounding box center [440, 377] width 305 height 19
drag, startPoint x: 439, startPoint y: 405, endPoint x: 550, endPoint y: 405, distance: 111.0
click at [550, 405] on div "Phone number 530459-5900" at bounding box center [440, 403] width 305 height 19
copy div "530459-5900"
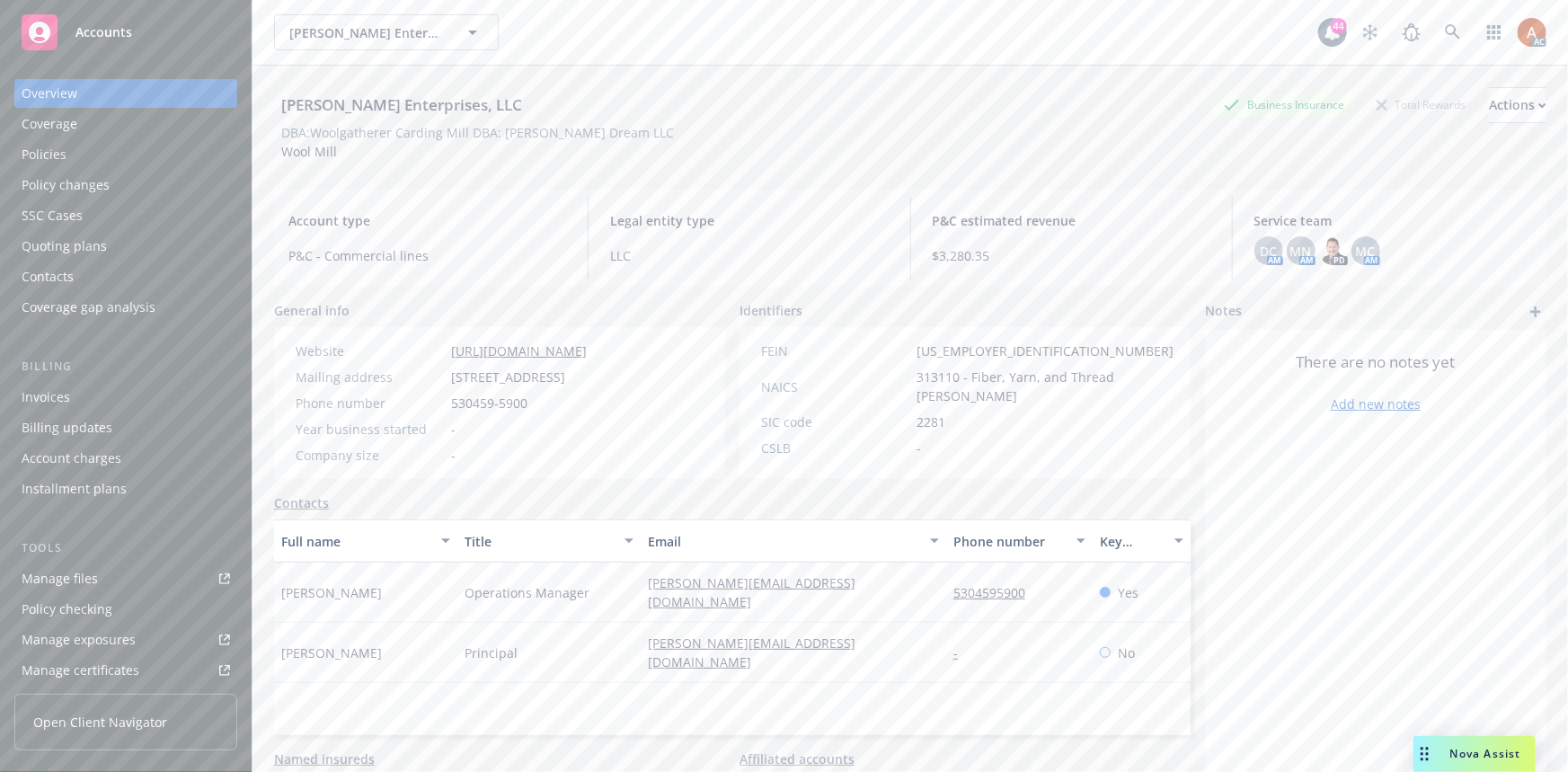
click at [922, 375] on span "313110 - Fiber, Yarn, and Thread Mills" at bounding box center [1045, 386] width 257 height 37
copy span "313110"
click at [922, 413] on span "2281" at bounding box center [931, 422] width 29 height 19
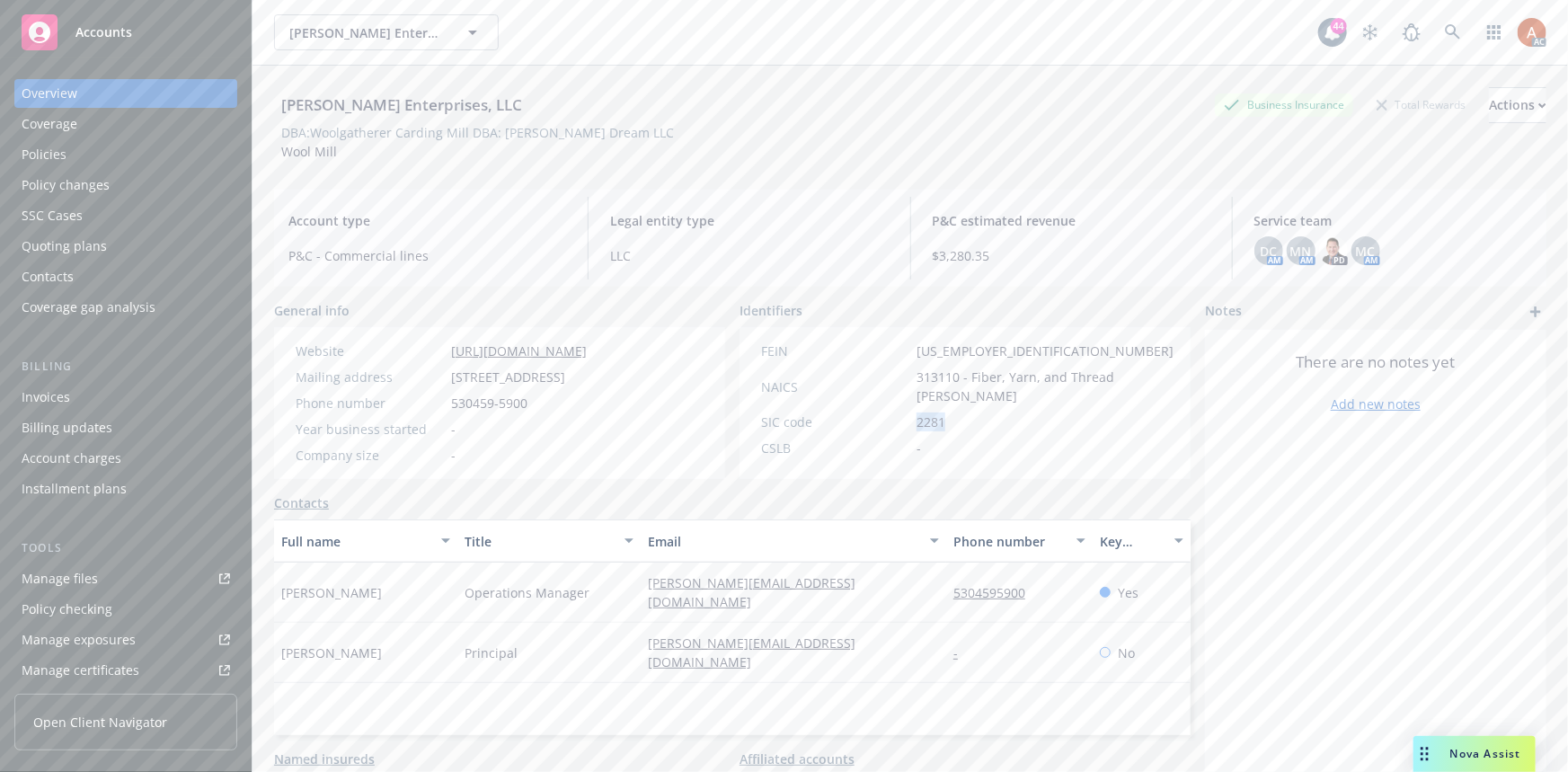
copy span "2281"
click at [535, 454] on div "Company size -" at bounding box center [440, 456] width 305 height 19
drag, startPoint x: 907, startPoint y: 357, endPoint x: 1006, endPoint y: 356, distance: 99.0
click at [1006, 356] on div "FEIN 27-0331839" at bounding box center [968, 352] width 427 height 19
copy span "27-0331839"
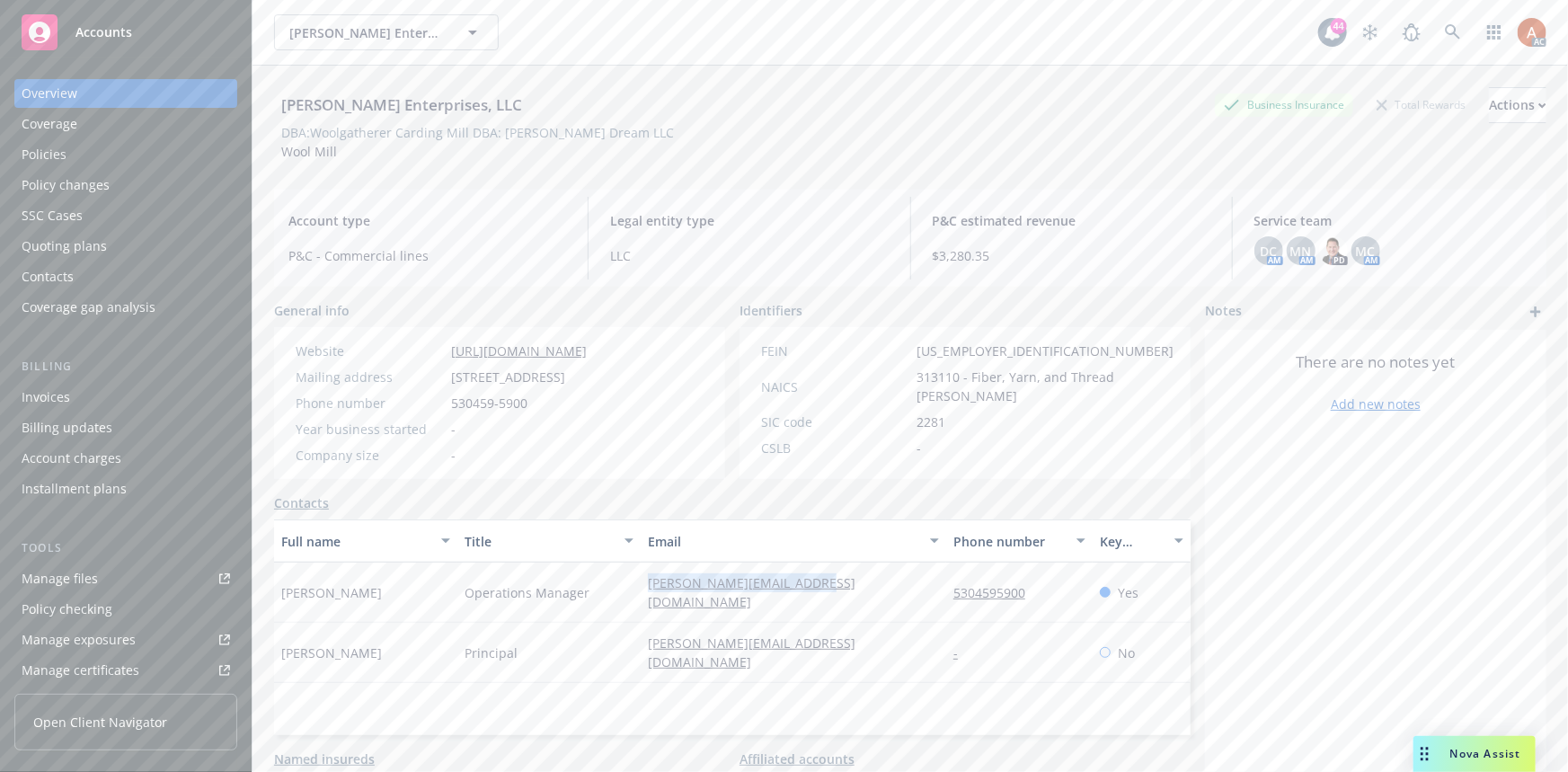
drag, startPoint x: 630, startPoint y: 590, endPoint x: 847, endPoint y: 588, distance: 217.0
click at [847, 588] on div "Kerri Smith Operations Manager kerri@thewoolgatherer.com 5304595900 Yes" at bounding box center [732, 593] width 917 height 60
copy div "kerri@thewoolgatherer.com"
drag, startPoint x: 286, startPoint y: 154, endPoint x: 332, endPoint y: 154, distance: 46.0
click at [332, 154] on span "Wool Mill" at bounding box center [309, 151] width 56 height 17
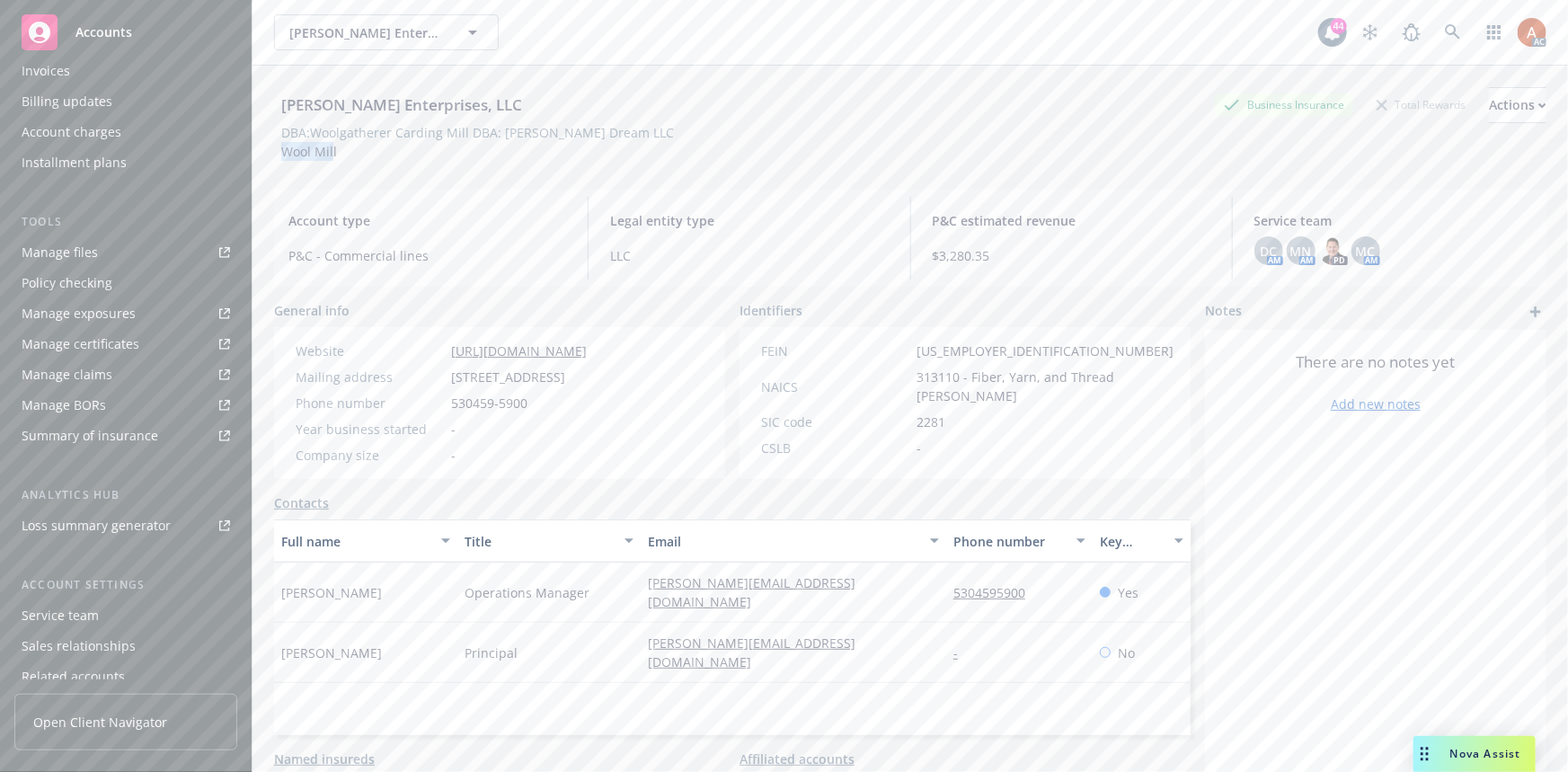
scroll to position [398, 0]
click at [71, 550] on div "Service team" at bounding box center [60, 544] width 78 height 29
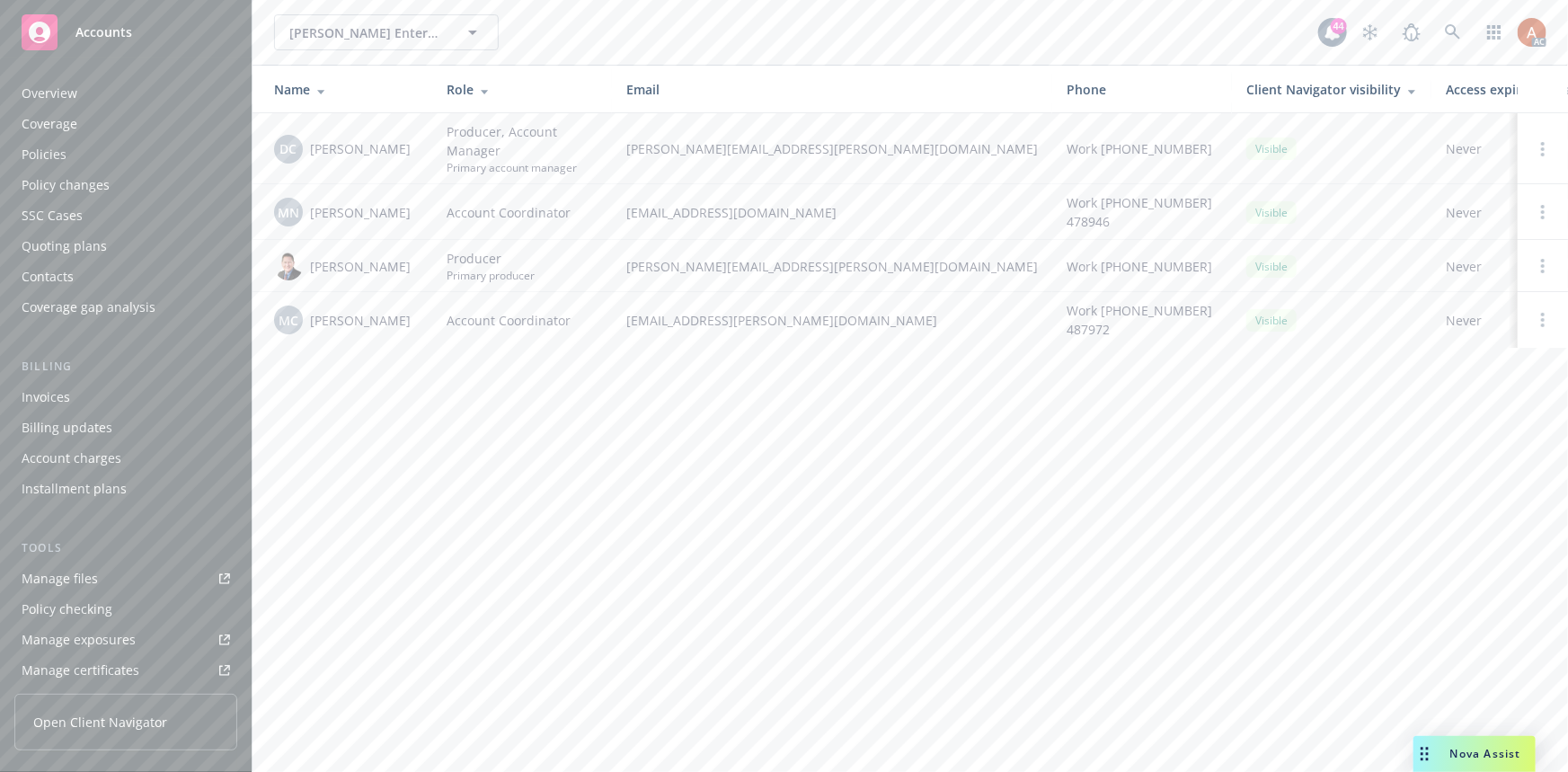
scroll to position [398, 0]
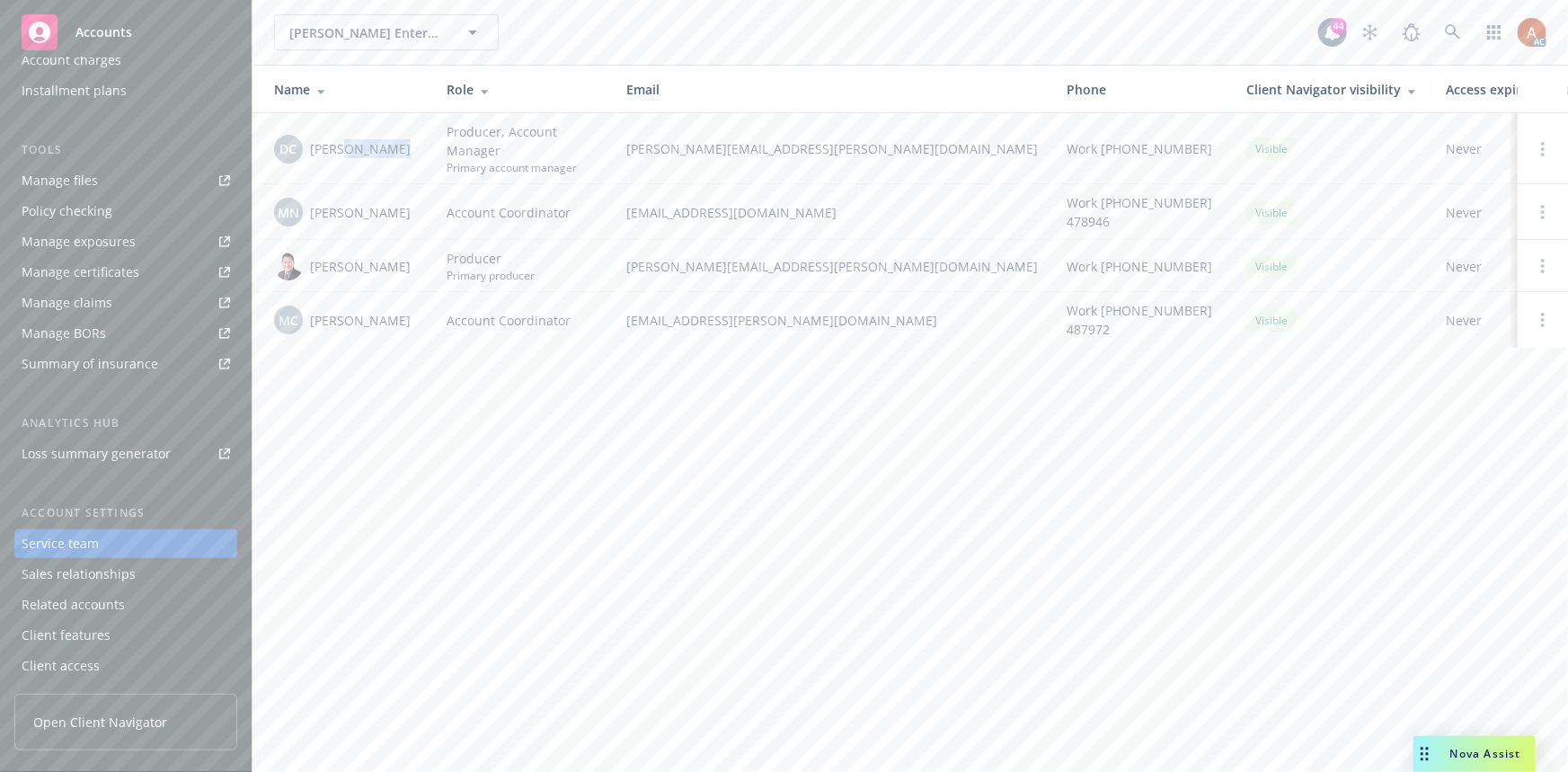
drag, startPoint x: 344, startPoint y: 148, endPoint x: 399, endPoint y: 147, distance: 55.0
click at [399, 147] on span "Daniel Campbell" at bounding box center [360, 149] width 101 height 19
click at [384, 250] on td "Michael Sinatra" at bounding box center [343, 266] width 180 height 52
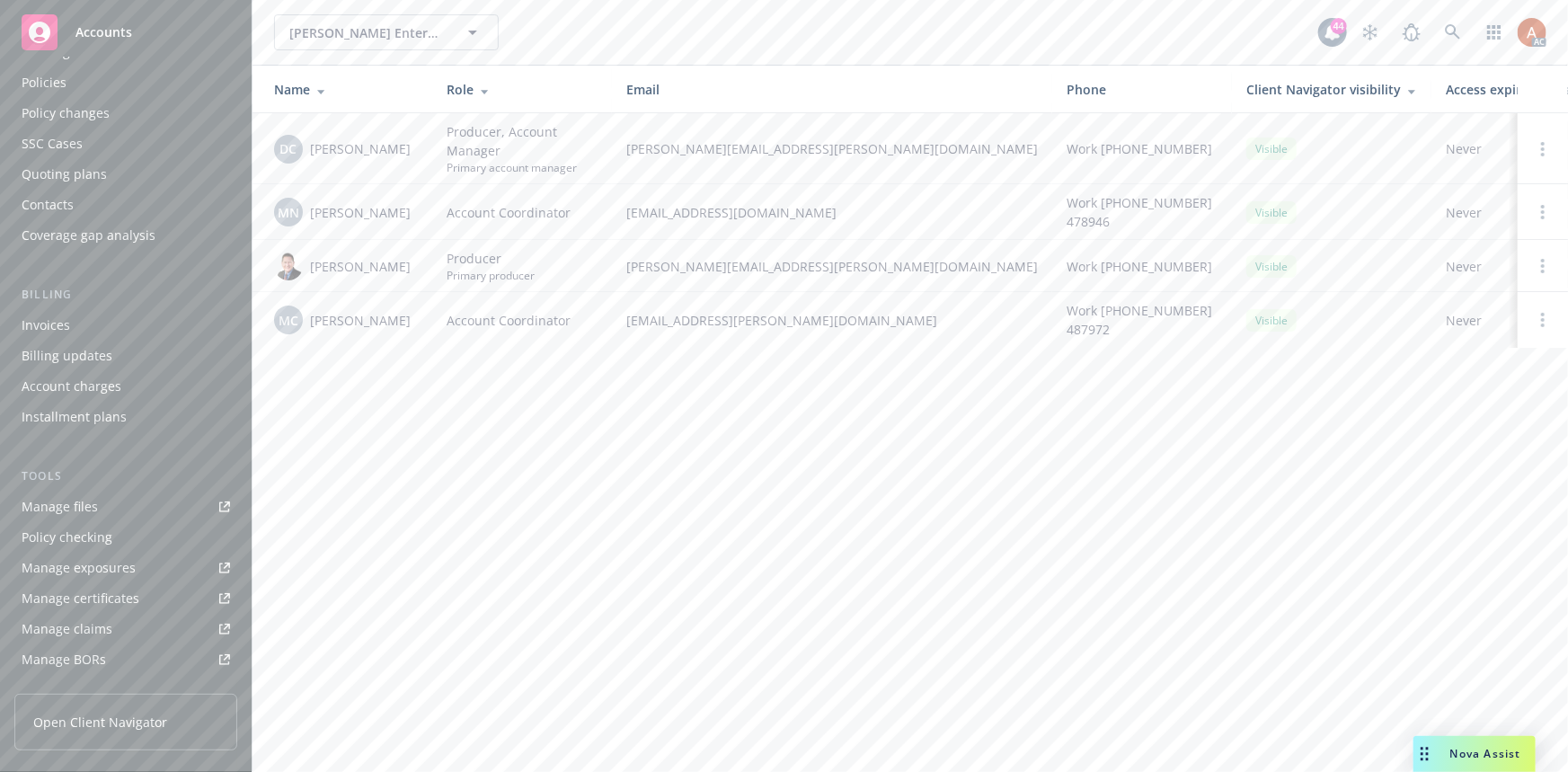
scroll to position [0, 0]
click at [44, 155] on div "Policies" at bounding box center [44, 154] width 45 height 29
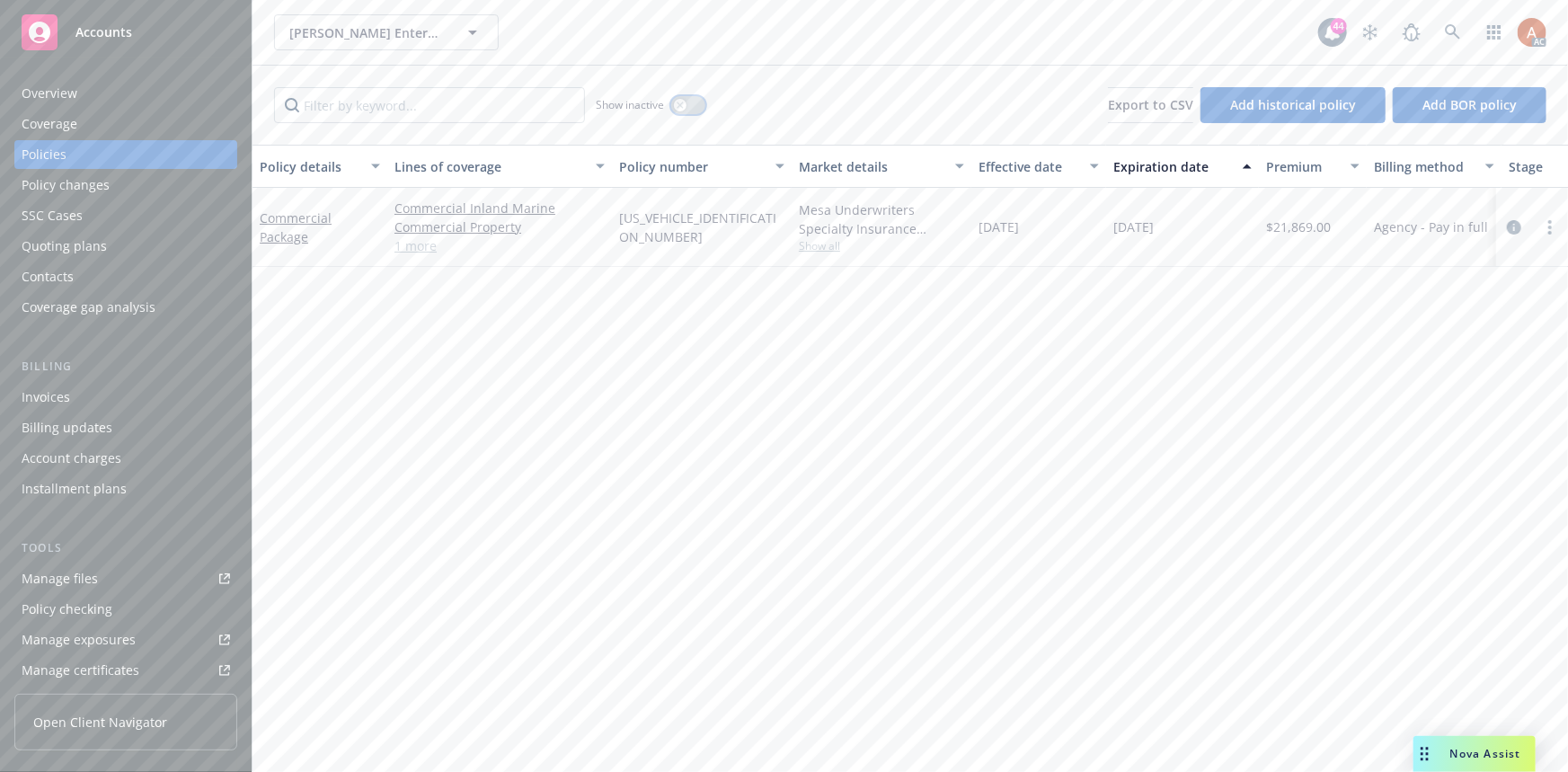
click at [697, 104] on button "button" at bounding box center [688, 104] width 34 height 18
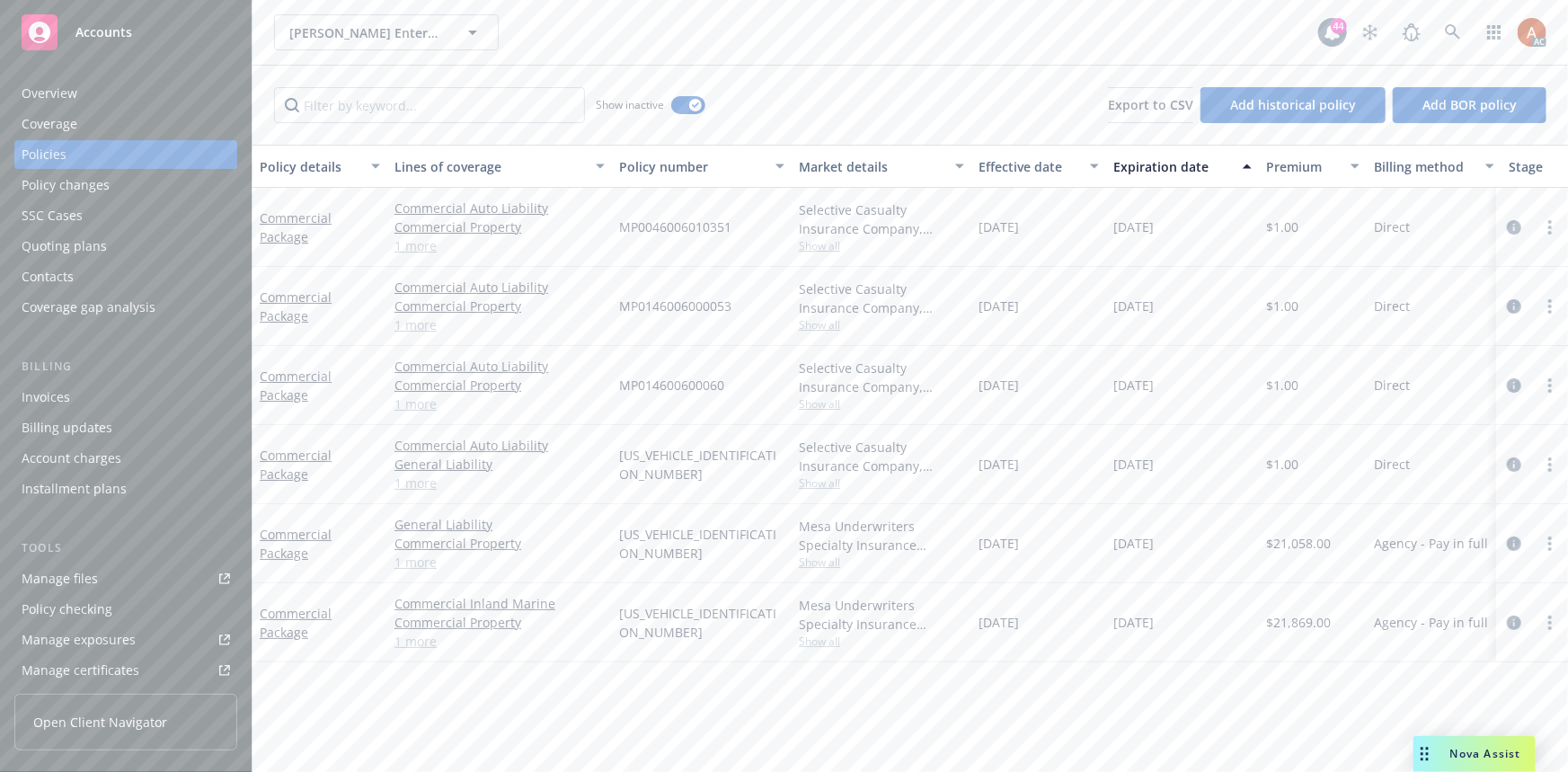
click at [1012, 162] on div "Effective date" at bounding box center [1028, 167] width 101 height 19
drag, startPoint x: 834, startPoint y: 242, endPoint x: 825, endPoint y: 252, distance: 13.5
click at [834, 242] on span "Show all" at bounding box center [882, 246] width 166 height 15
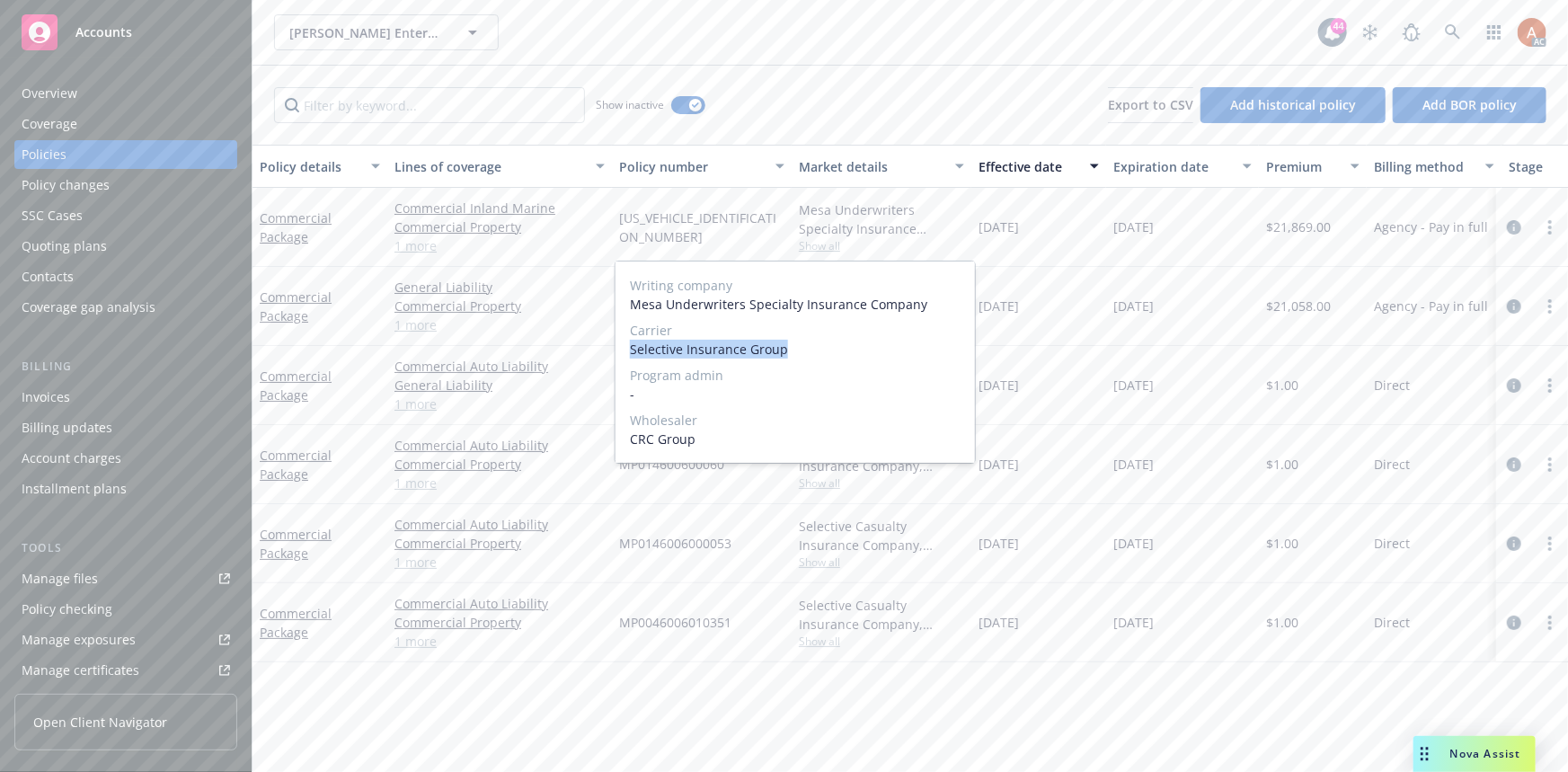
drag, startPoint x: 627, startPoint y: 353, endPoint x: 809, endPoint y: 357, distance: 182.0
click at [809, 357] on div "Writing company Mesa Underwriters Specialty Insurance Company Carrier Selective…" at bounding box center [795, 362] width 360 height 201
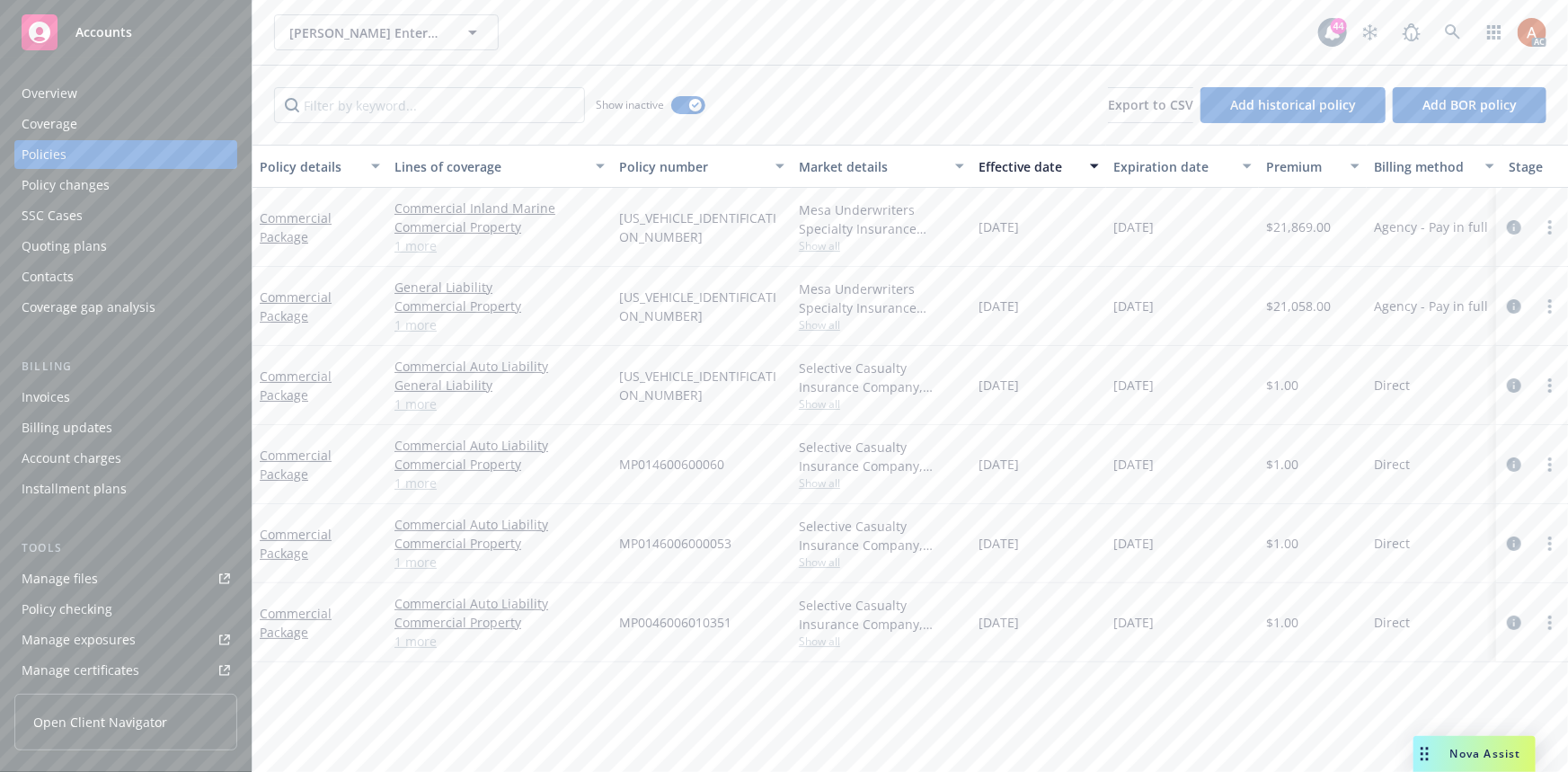
click at [644, 222] on span "MP003201110026500" at bounding box center [702, 227] width 166 height 37
click at [1277, 224] on span "$21,869.00" at bounding box center [1299, 227] width 65 height 19
drag, startPoint x: 969, startPoint y: 224, endPoint x: 1061, endPoint y: 236, distance: 92.8
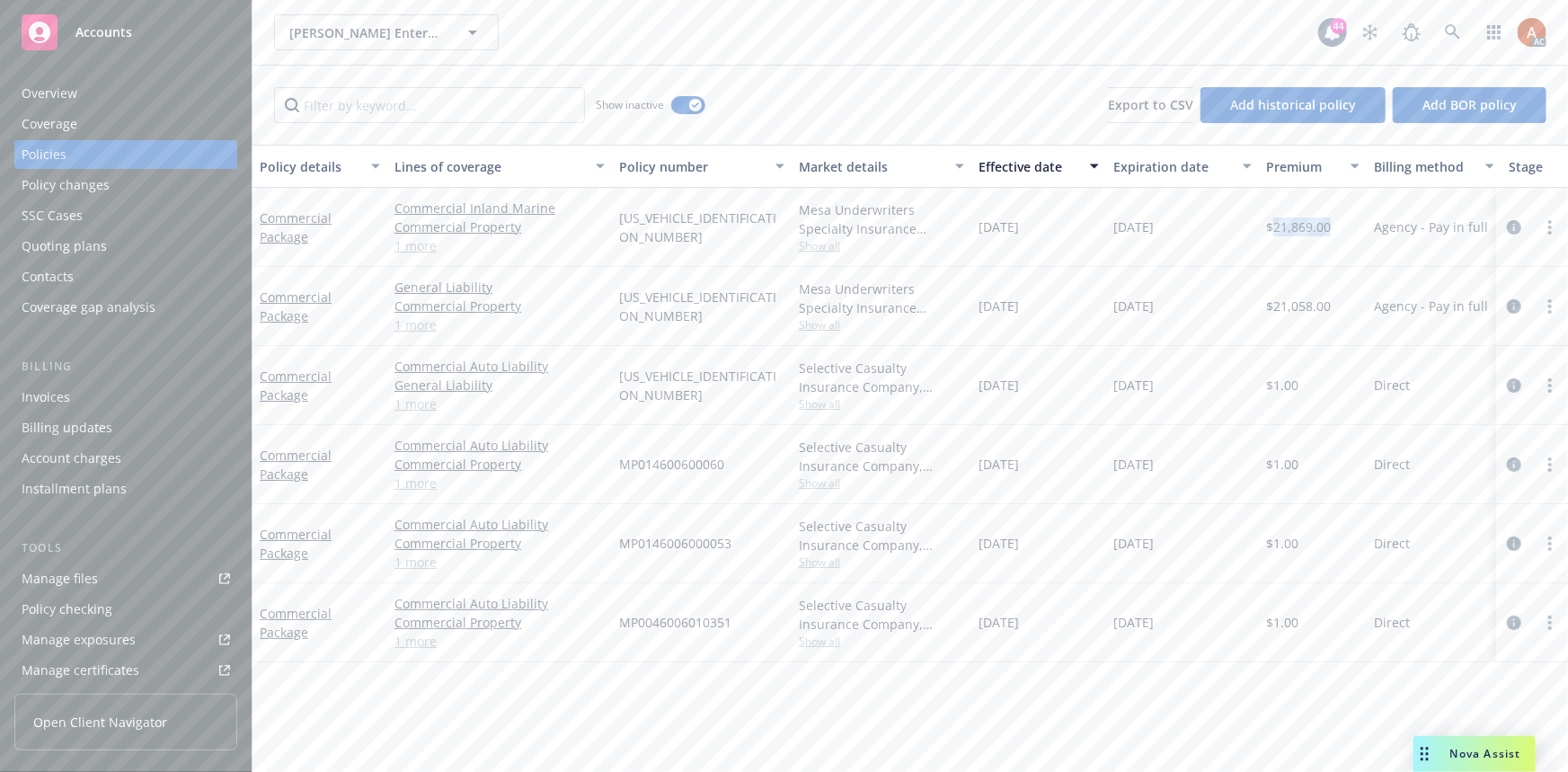
click at [1061, 236] on div "Commercial Package Commercial Inland Marine Commercial Property General Liabili…" at bounding box center [1120, 227] width 1735 height 79
click at [997, 250] on div "11/01/2024" at bounding box center [1039, 227] width 135 height 79
drag, startPoint x: 991, startPoint y: 225, endPoint x: 1050, endPoint y: 229, distance: 59.1
click at [1050, 229] on div "11/01/2024" at bounding box center [1039, 227] width 135 height 79
drag, startPoint x: 1113, startPoint y: 224, endPoint x: 1191, endPoint y: 225, distance: 78.0
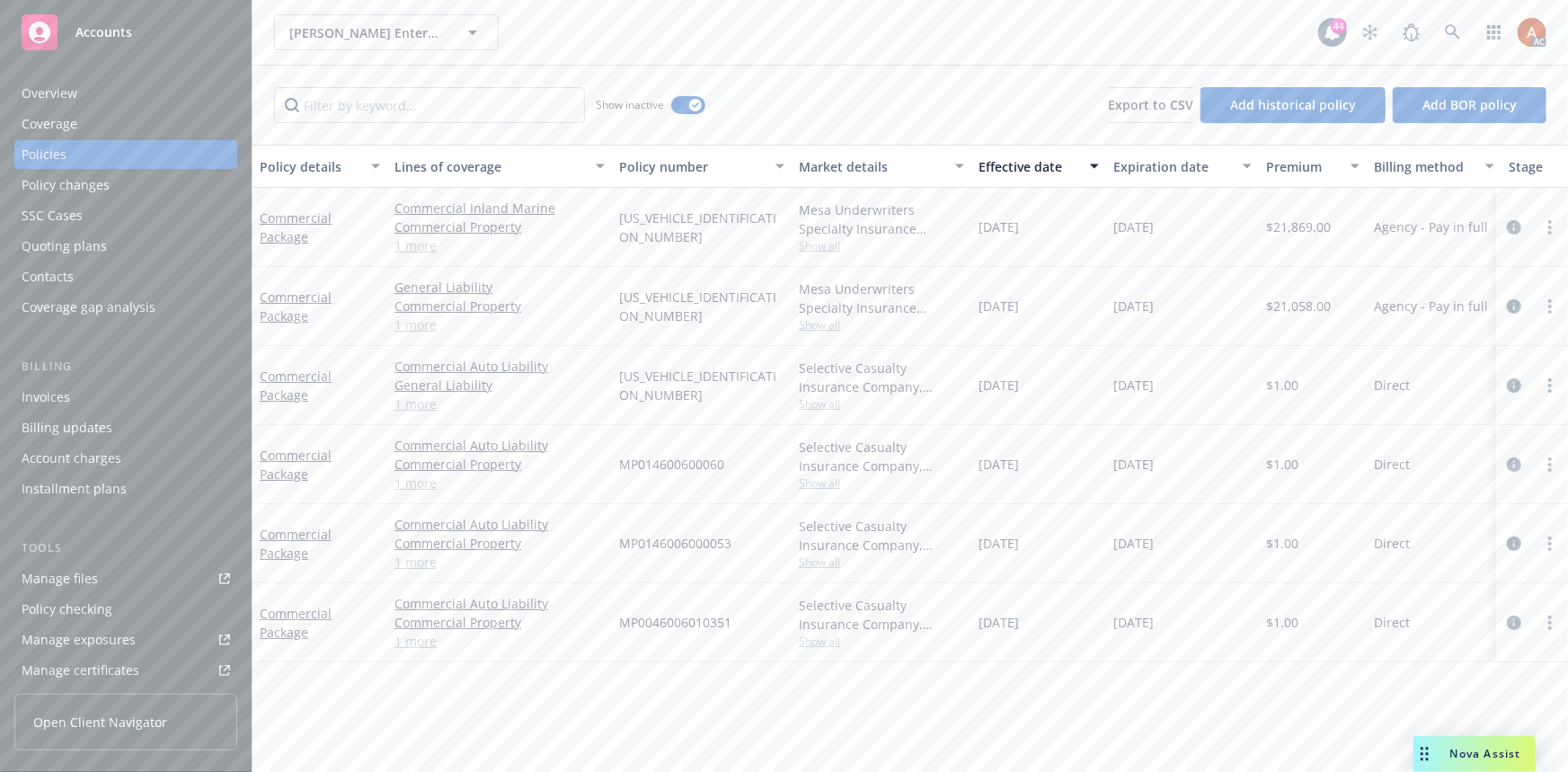
click at [1191, 225] on div "11/01/2025" at bounding box center [1183, 227] width 153 height 79
click at [820, 324] on span "Show all" at bounding box center [882, 325] width 166 height 15
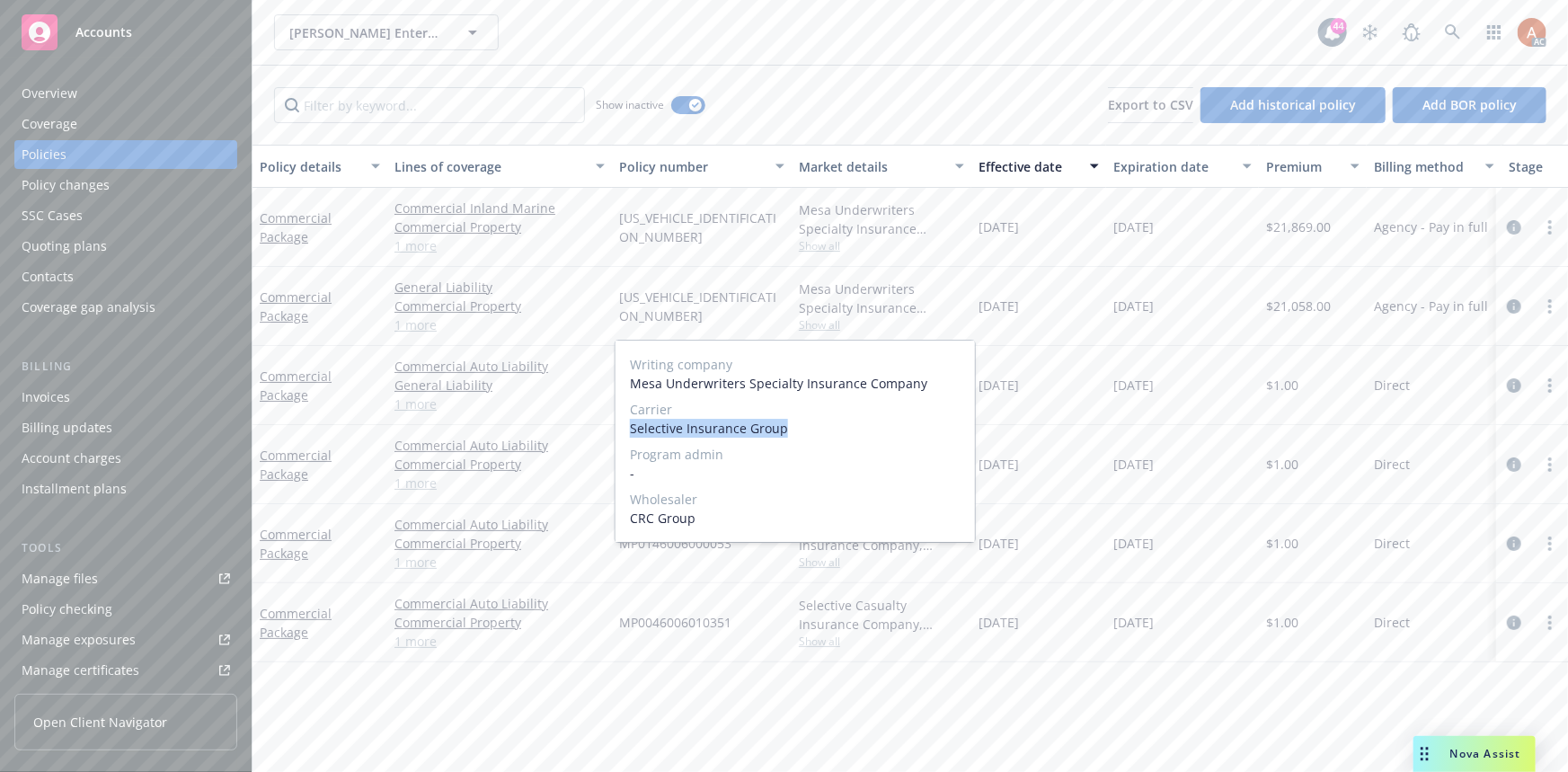
drag, startPoint x: 630, startPoint y: 431, endPoint x: 814, endPoint y: 432, distance: 184.0
click at [814, 432] on span "Selective Insurance Group" at bounding box center [795, 428] width 330 height 19
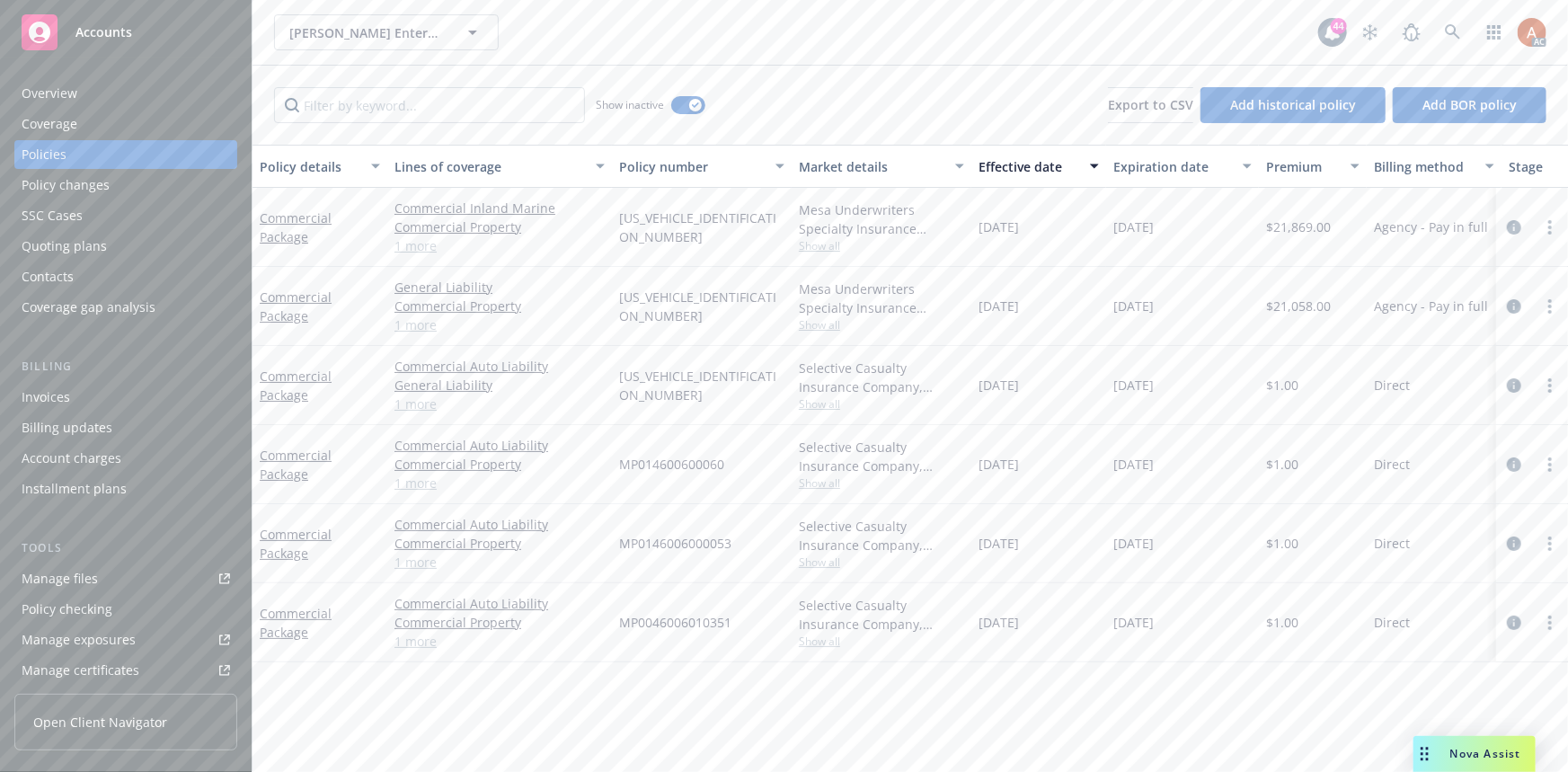
click at [1060, 316] on div "11/27/2023" at bounding box center [1039, 307] width 135 height 79
click at [645, 306] on span "MP013201110000100" at bounding box center [702, 306] width 166 height 37
click at [827, 329] on span "Show all" at bounding box center [882, 325] width 166 height 15
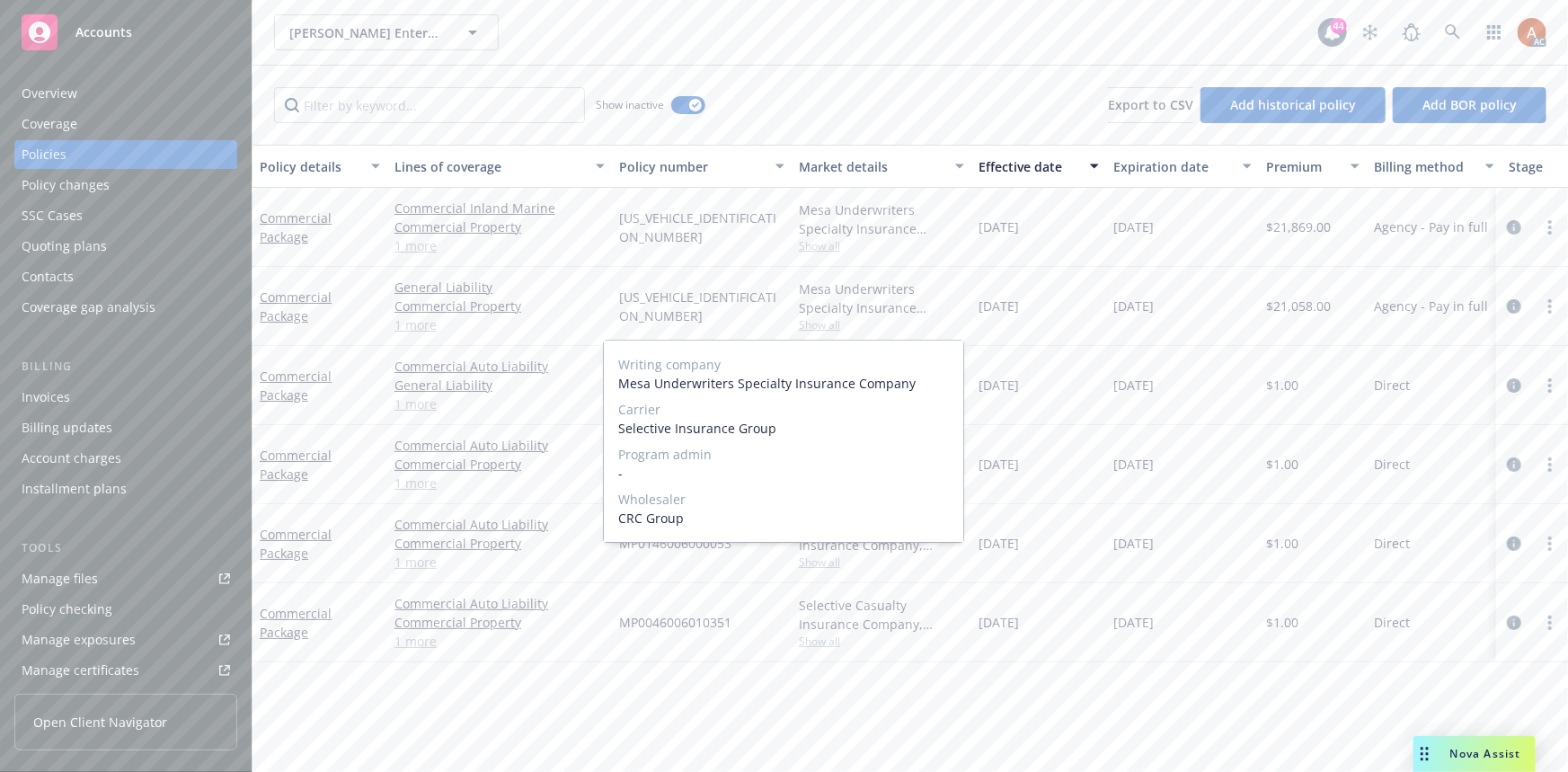
click at [827, 329] on span "Show all" at bounding box center [882, 325] width 166 height 15
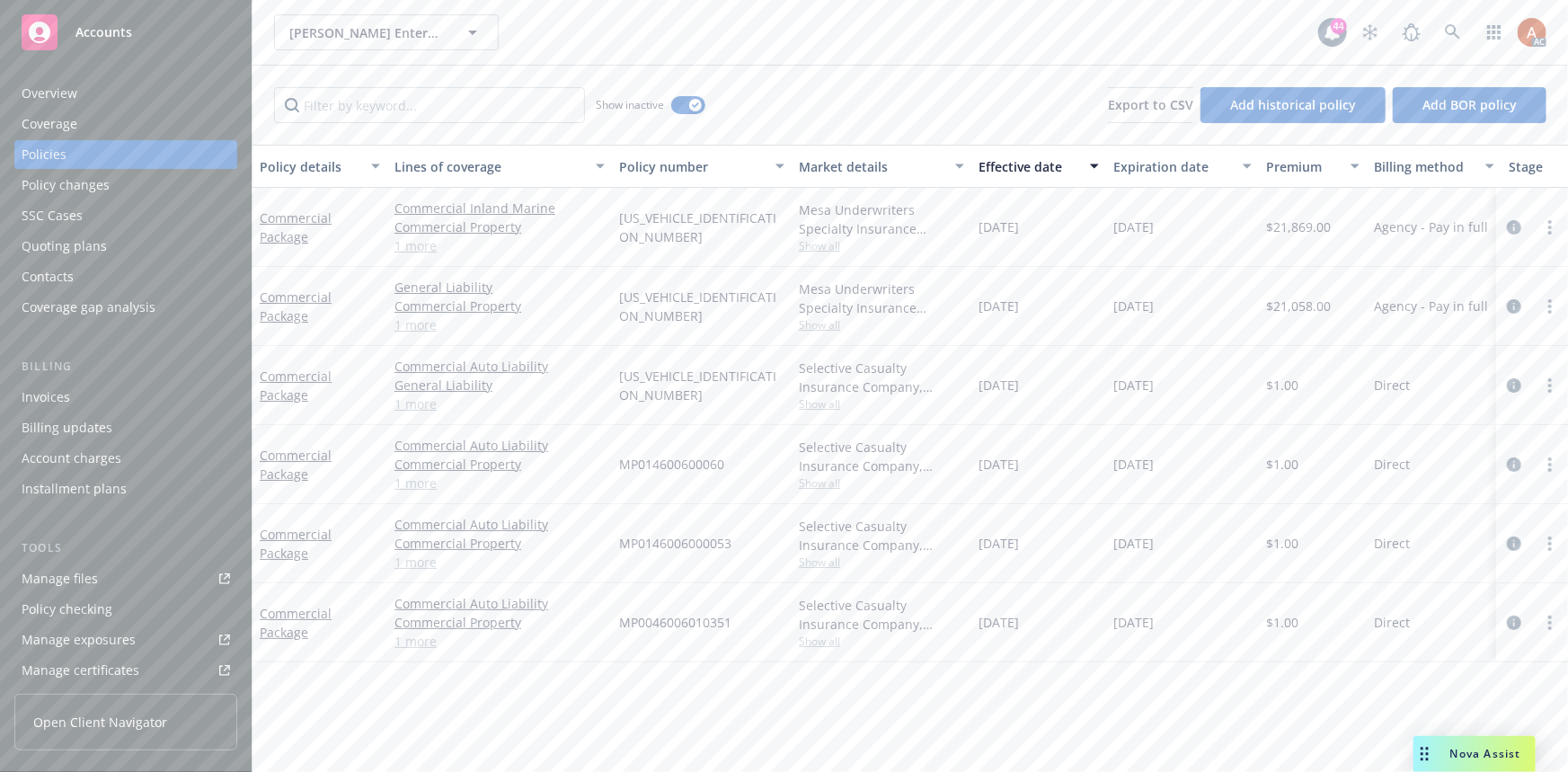
click at [1297, 307] on span "$21,058.00" at bounding box center [1299, 307] width 65 height 19
drag, startPoint x: 981, startPoint y: 306, endPoint x: 1085, endPoint y: 309, distance: 104.0
click at [1085, 309] on div "11/27/2023" at bounding box center [1039, 307] width 135 height 79
click at [817, 404] on span "Show all" at bounding box center [882, 404] width 166 height 15
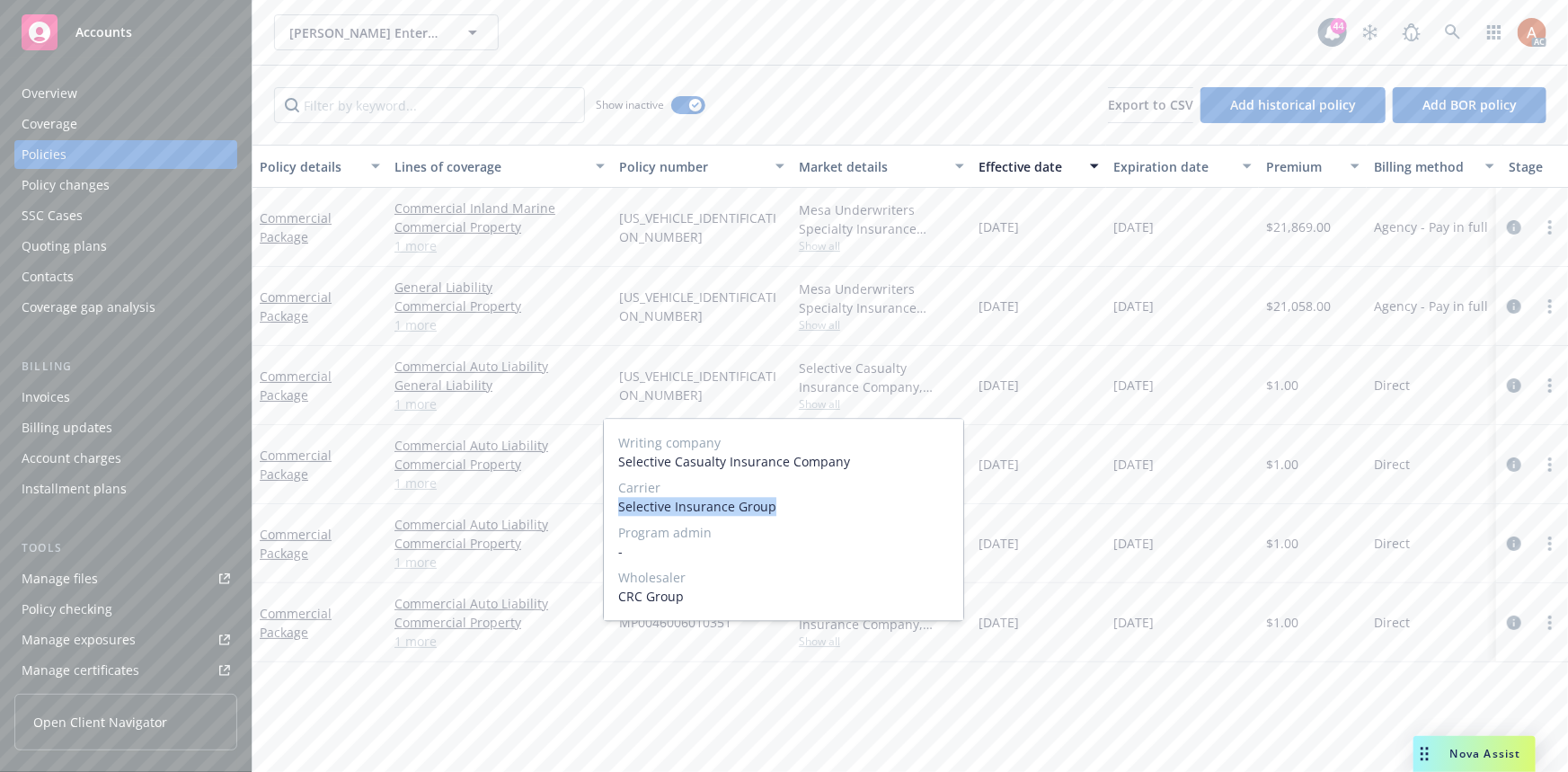
drag, startPoint x: 617, startPoint y: 507, endPoint x: 783, endPoint y: 509, distance: 166.0
click at [783, 509] on div "Writing company Selective Casualty Insurance Company Carrier Selective Insuranc…" at bounding box center [784, 519] width 360 height 201
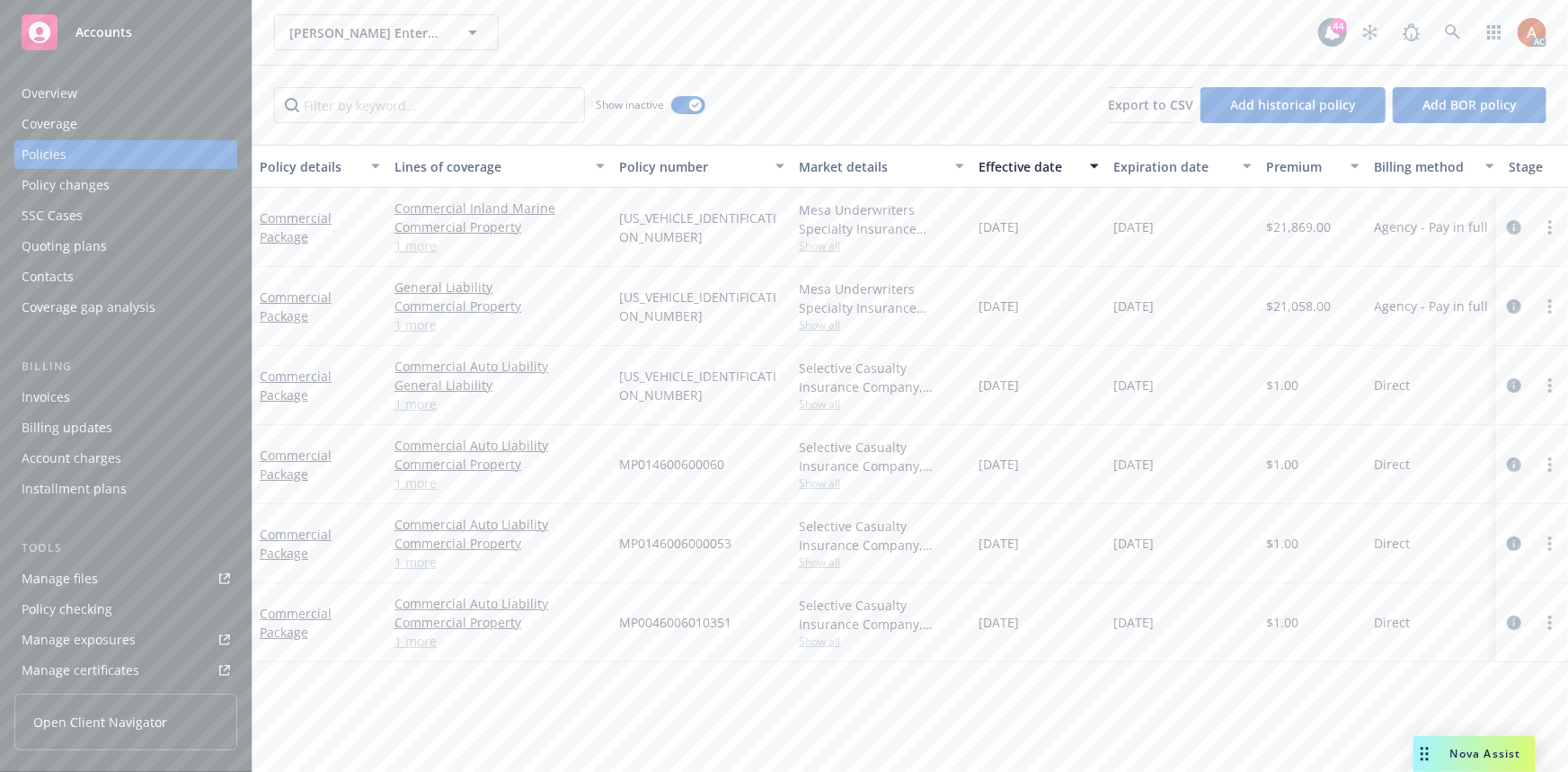
click at [1087, 412] on div "11/27/2022" at bounding box center [1039, 385] width 135 height 79
click at [686, 383] on span "MP014600600006003" at bounding box center [702, 385] width 166 height 37
click at [1286, 384] on span "$1.00" at bounding box center [1283, 385] width 33 height 19
drag, startPoint x: 976, startPoint y: 384, endPoint x: 1064, endPoint y: 393, distance: 88.5
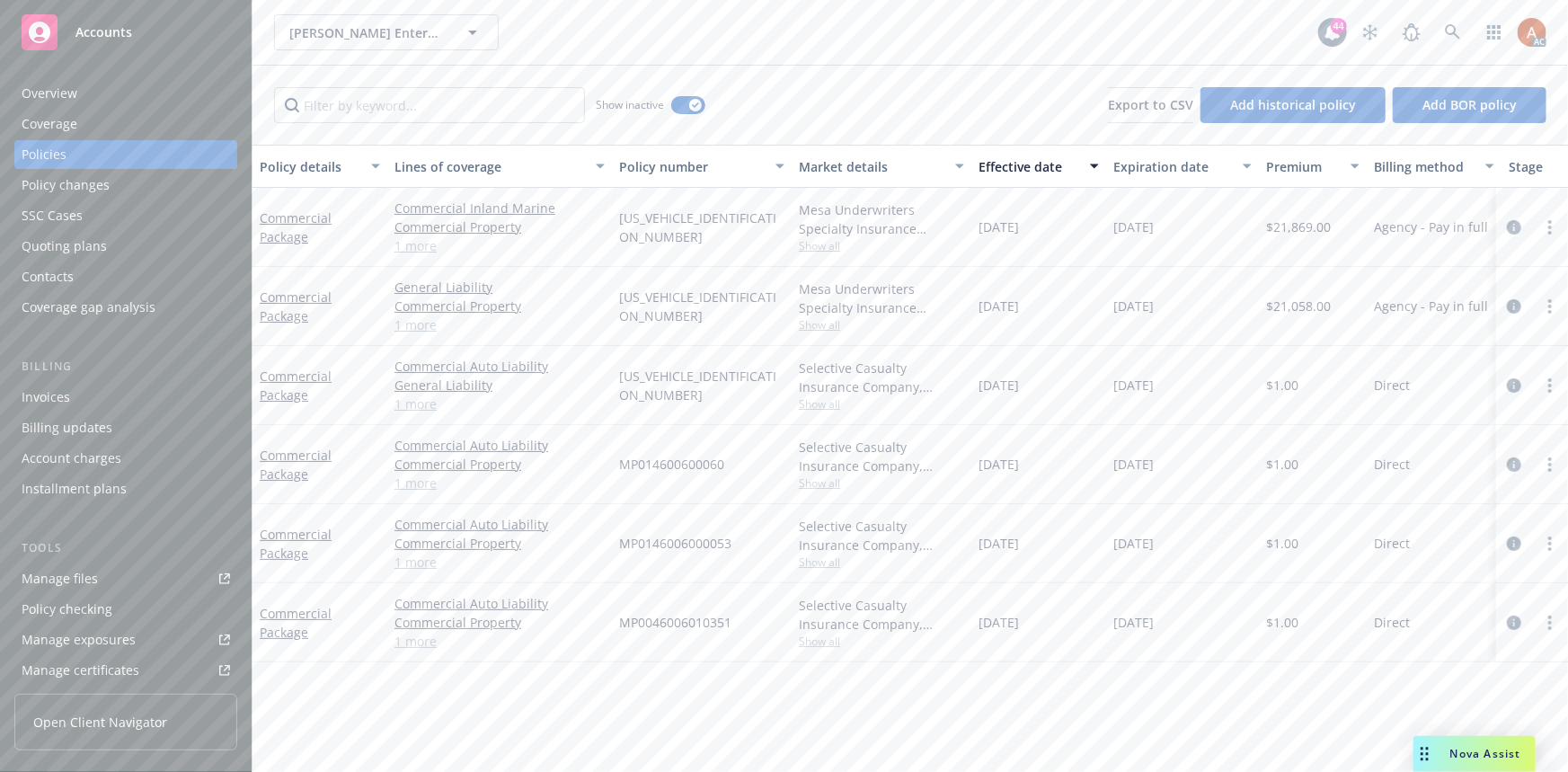
click at [1064, 393] on div "11/27/2022" at bounding box center [1039, 385] width 135 height 79
click at [1123, 386] on span "11/27/2023" at bounding box center [1133, 385] width 40 height 19
drag, startPoint x: 1114, startPoint y: 387, endPoint x: 1198, endPoint y: 394, distance: 84.3
click at [1198, 394] on div "11/27/2023" at bounding box center [1183, 385] width 153 height 79
click at [35, 94] on div "Overview" at bounding box center [50, 94] width 56 height 29
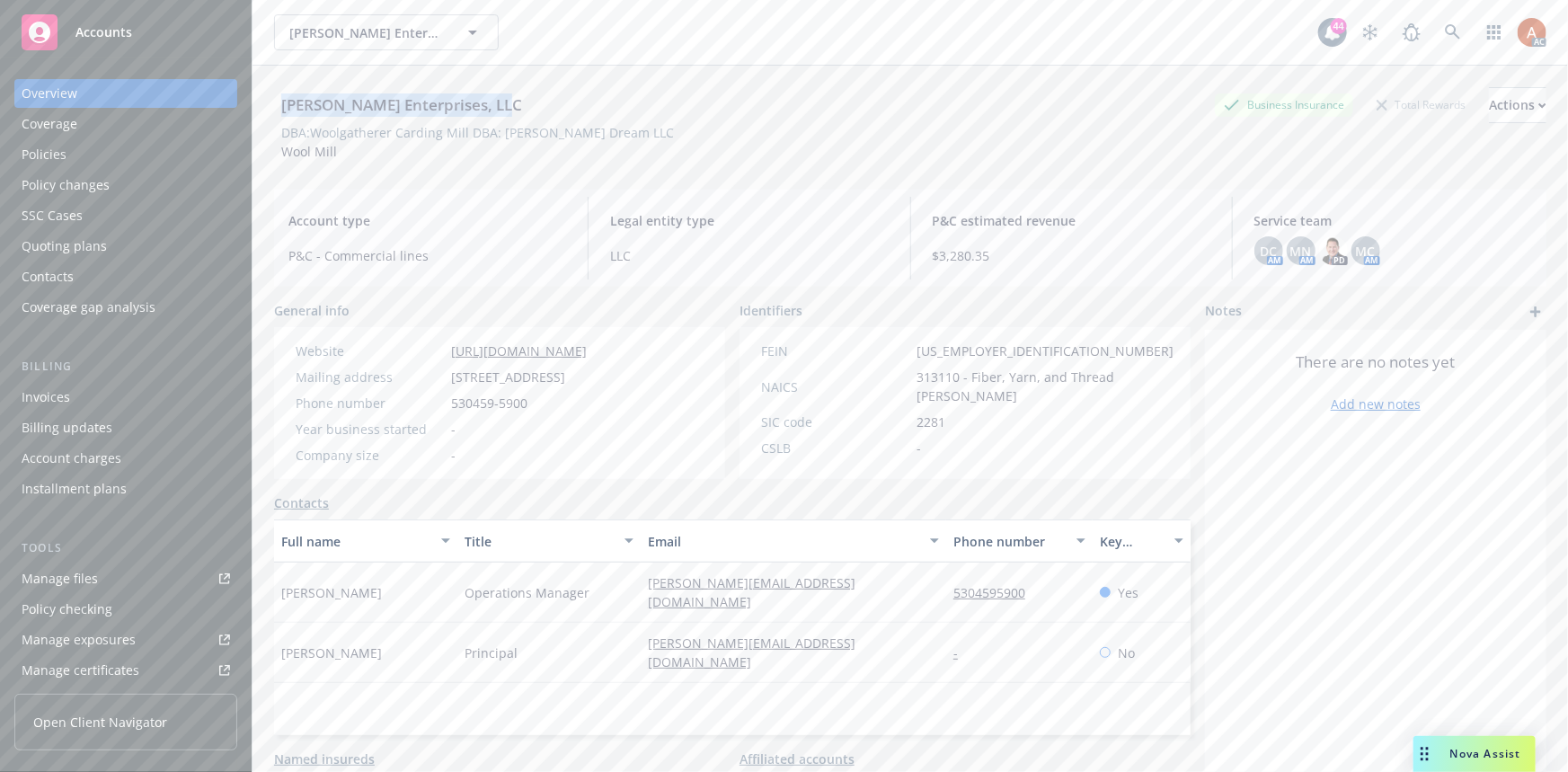
drag, startPoint x: 281, startPoint y: 104, endPoint x: 533, endPoint y: 118, distance: 252.4
click at [533, 118] on div "Hugh Shepard Enterprises, LLC Business Insurance Total Rewards Actions" at bounding box center [909, 105] width 1272 height 36
drag, startPoint x: 280, startPoint y: 133, endPoint x: 656, endPoint y: 140, distance: 376.1
click at [656, 140] on div "DBA: Woolgatherer Carding Mill DBA: Shephard's Dream LLC" at bounding box center [909, 133] width 1272 height 19
click at [36, 152] on div "Policies" at bounding box center [44, 154] width 45 height 29
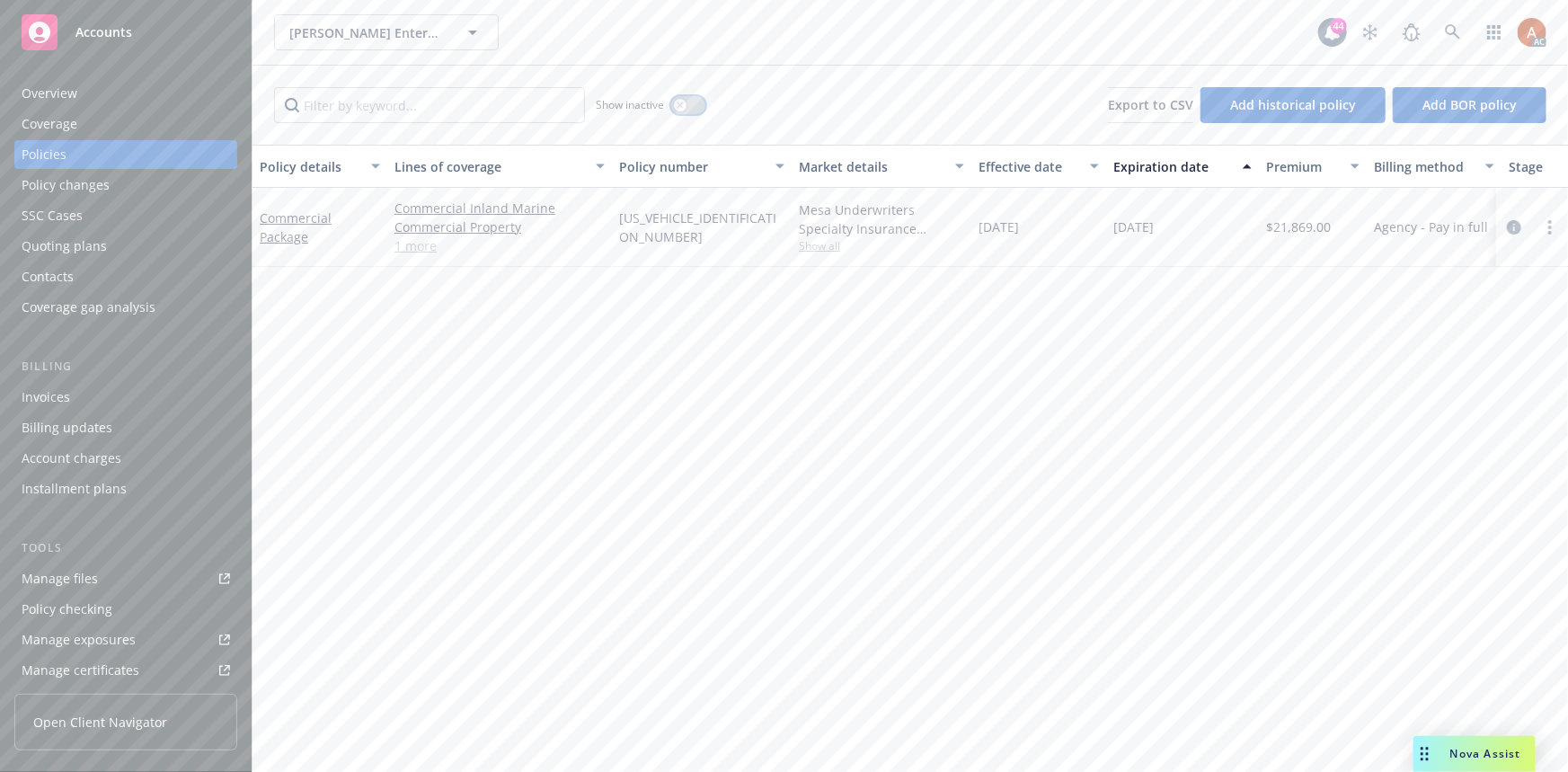
click at [696, 108] on button "button" at bounding box center [688, 104] width 34 height 18
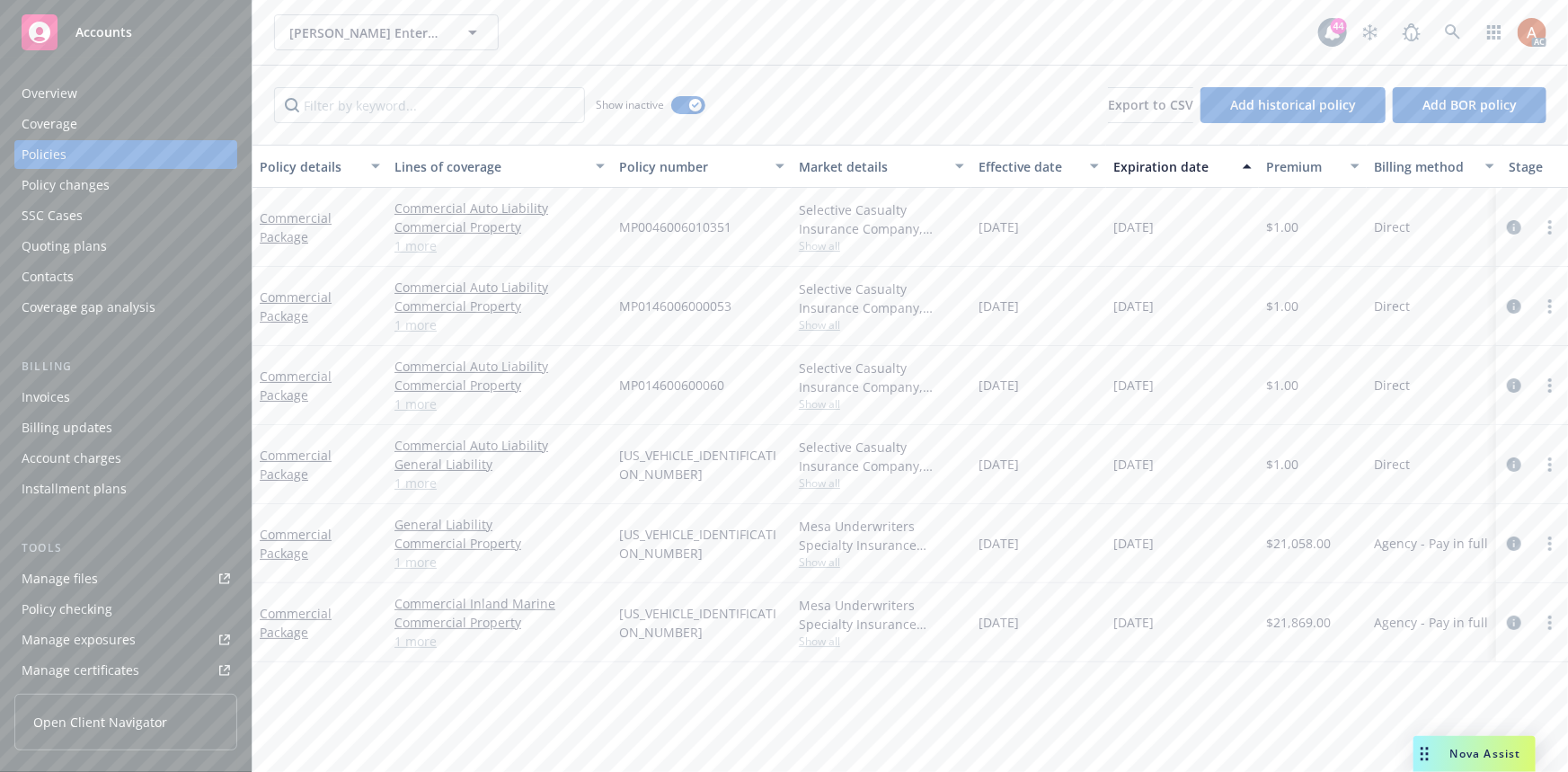
click at [1014, 167] on div "Effective date" at bounding box center [1028, 167] width 101 height 19
drag, startPoint x: 649, startPoint y: 225, endPoint x: 686, endPoint y: 225, distance: 37.0
click at [686, 225] on span "MP003201110026500" at bounding box center [702, 227] width 166 height 37
drag, startPoint x: 1002, startPoint y: 309, endPoint x: 1174, endPoint y: 306, distance: 172.0
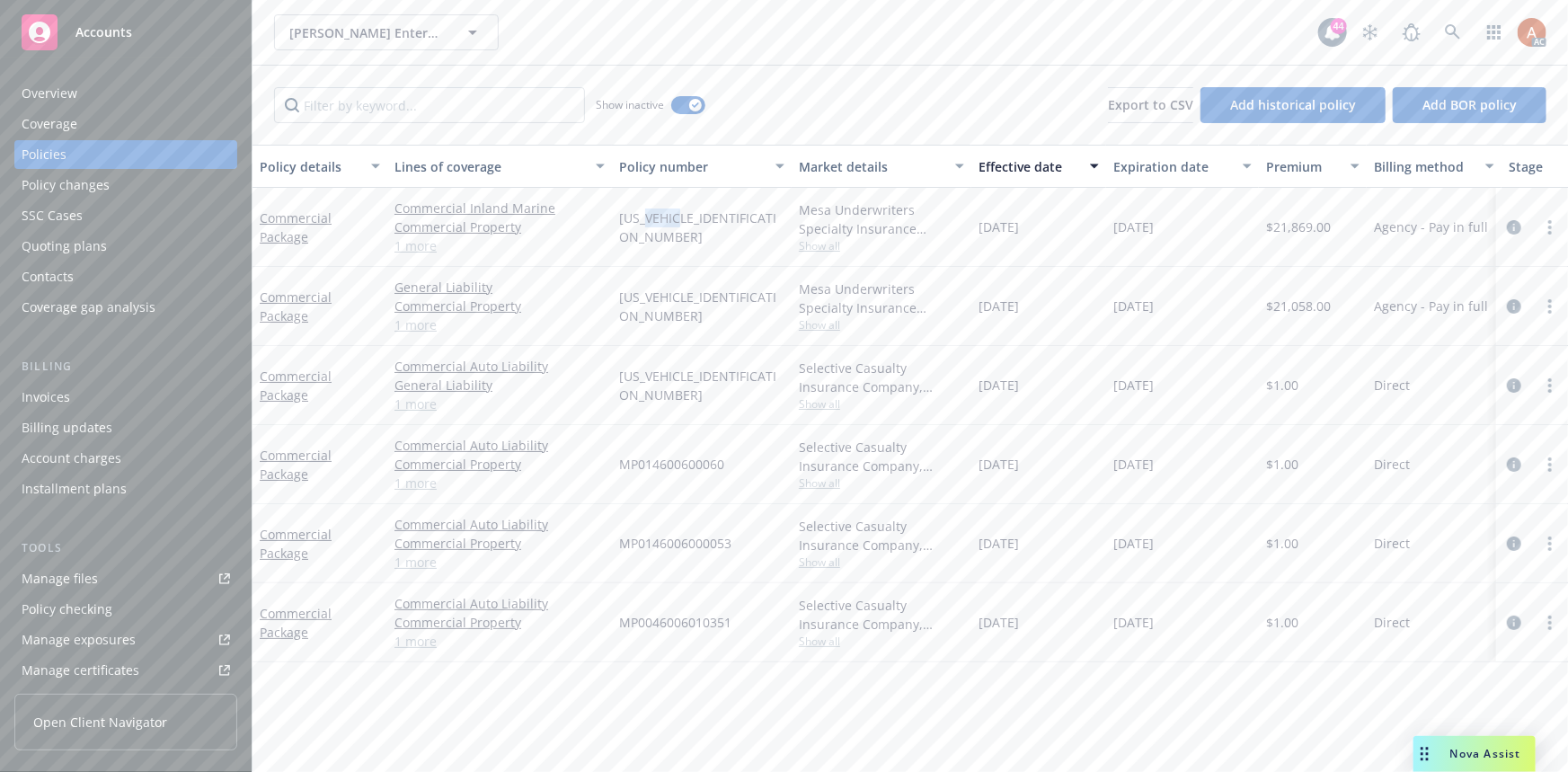
click at [1174, 306] on div "Commercial Package General Liability Commercial Property Commercial Inland Mari…" at bounding box center [1120, 307] width 1735 height 79
drag, startPoint x: 990, startPoint y: 388, endPoint x: 1183, endPoint y: 386, distance: 193.0
click at [1183, 386] on div "Commercial Package Commercial Auto Liability General Liability Commercial Prope…" at bounding box center [1120, 385] width 1735 height 79
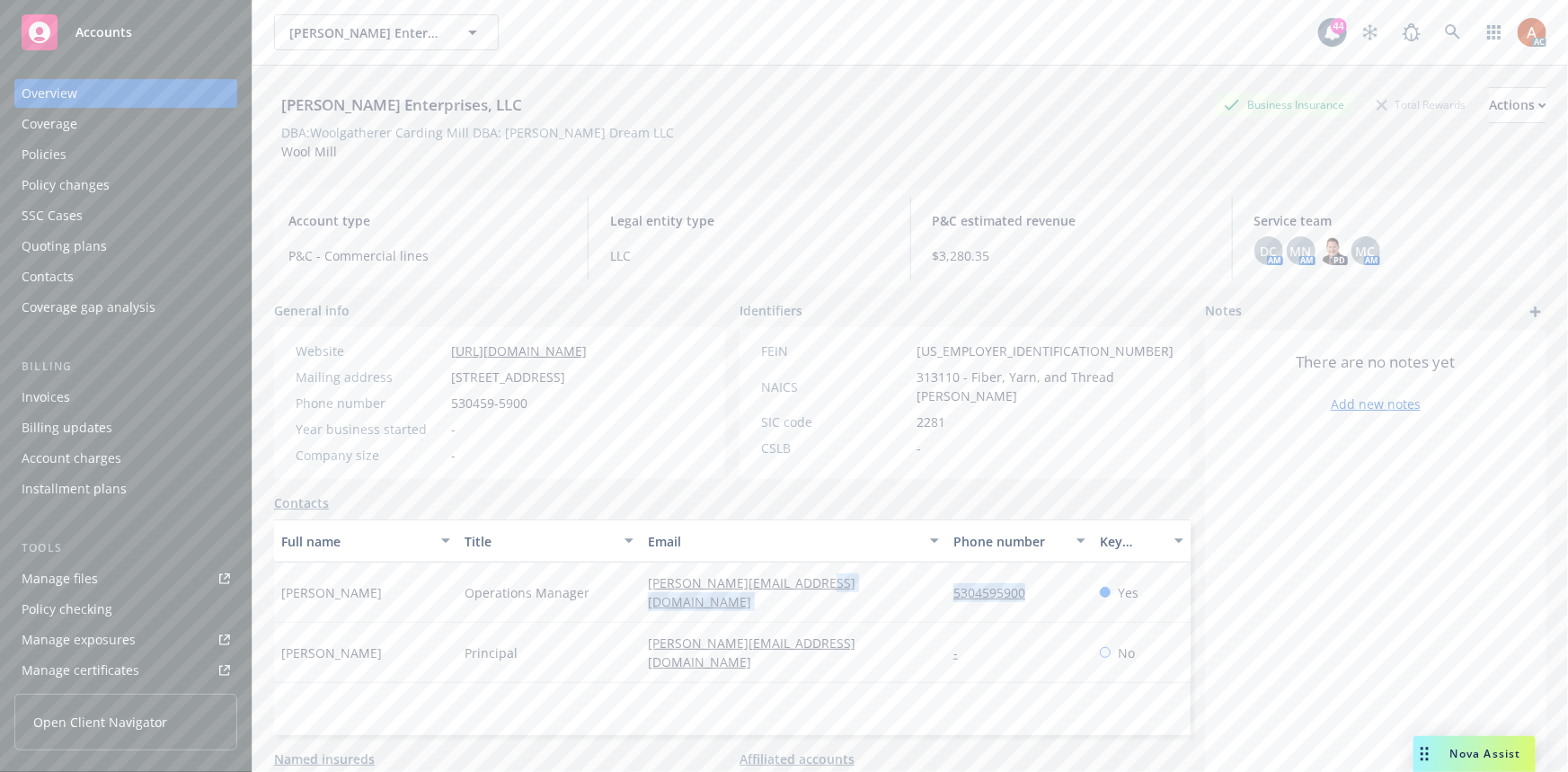
click at [75, 428] on div "Billing updates" at bounding box center [67, 428] width 91 height 29
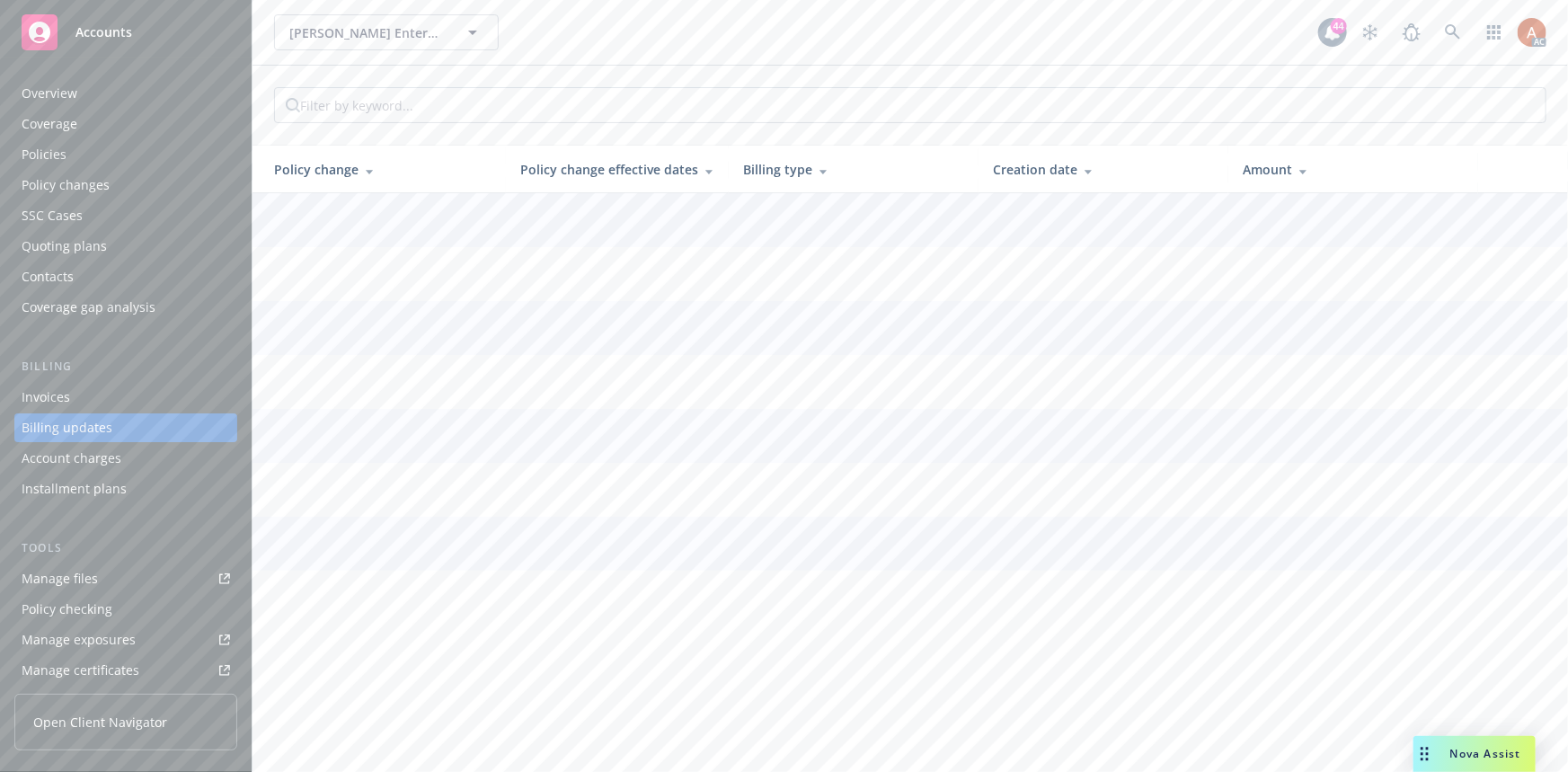
scroll to position [12, 0]
click at [83, 170] on div "Policy changes" at bounding box center [66, 172] width 88 height 29
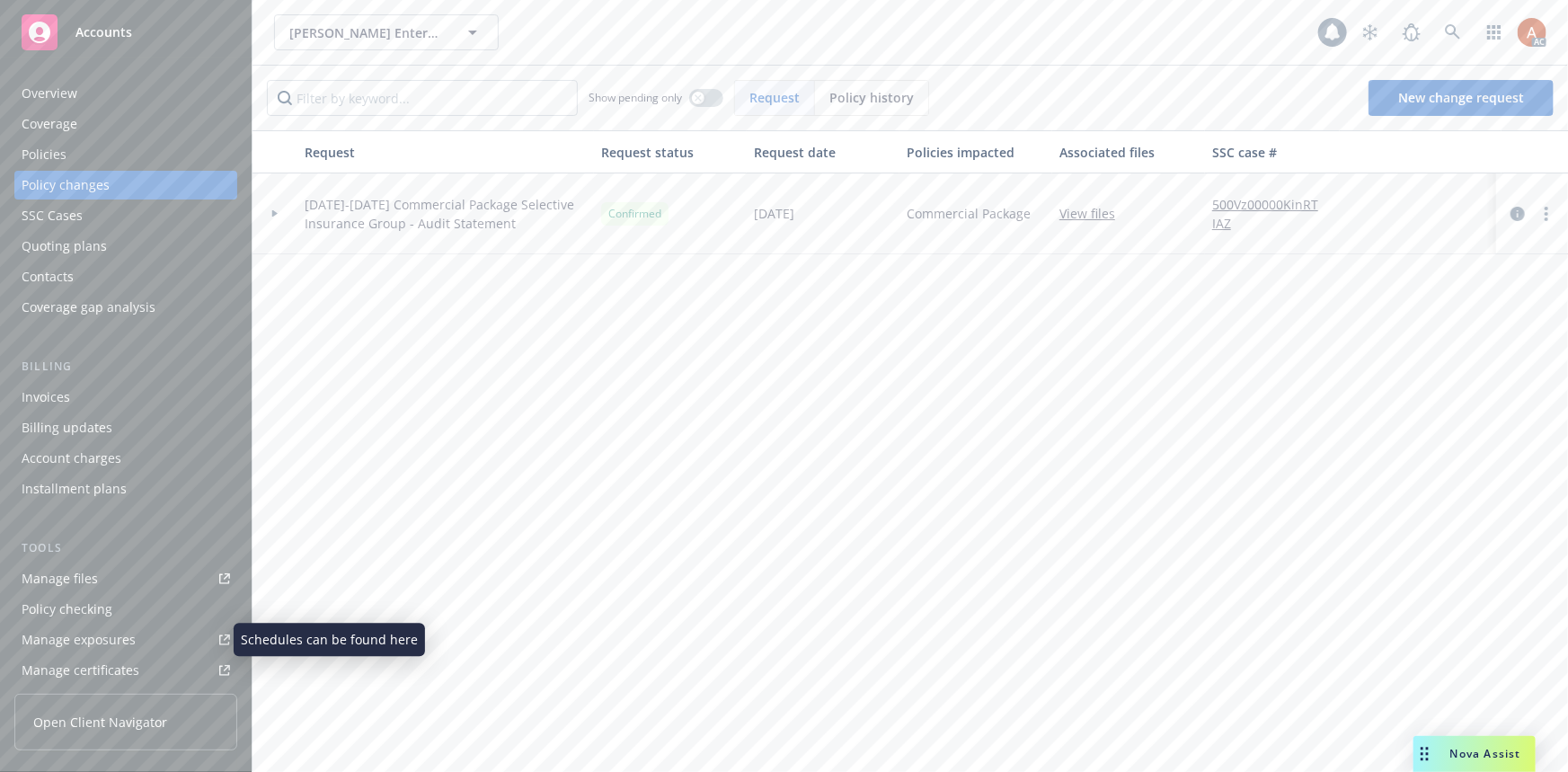
click at [99, 641] on div "Manage exposures" at bounding box center [78, 640] width 114 height 29
